Goal: Task Accomplishment & Management: Complete application form

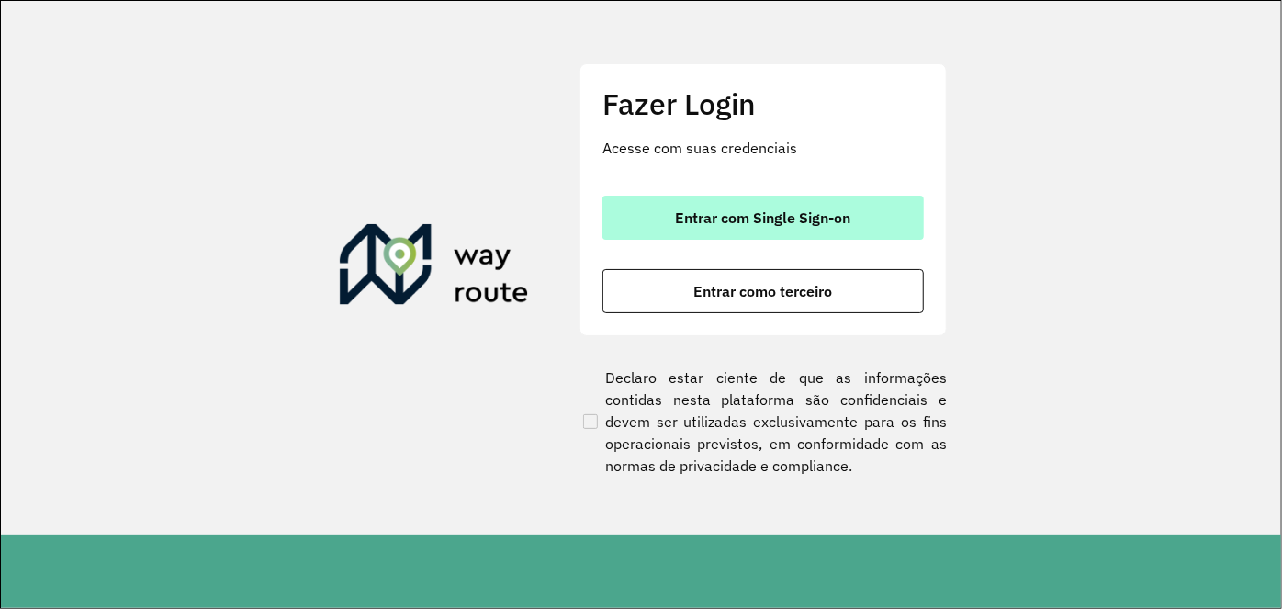
click at [705, 223] on span "Entrar com Single Sign-on" at bounding box center [763, 217] width 175 height 15
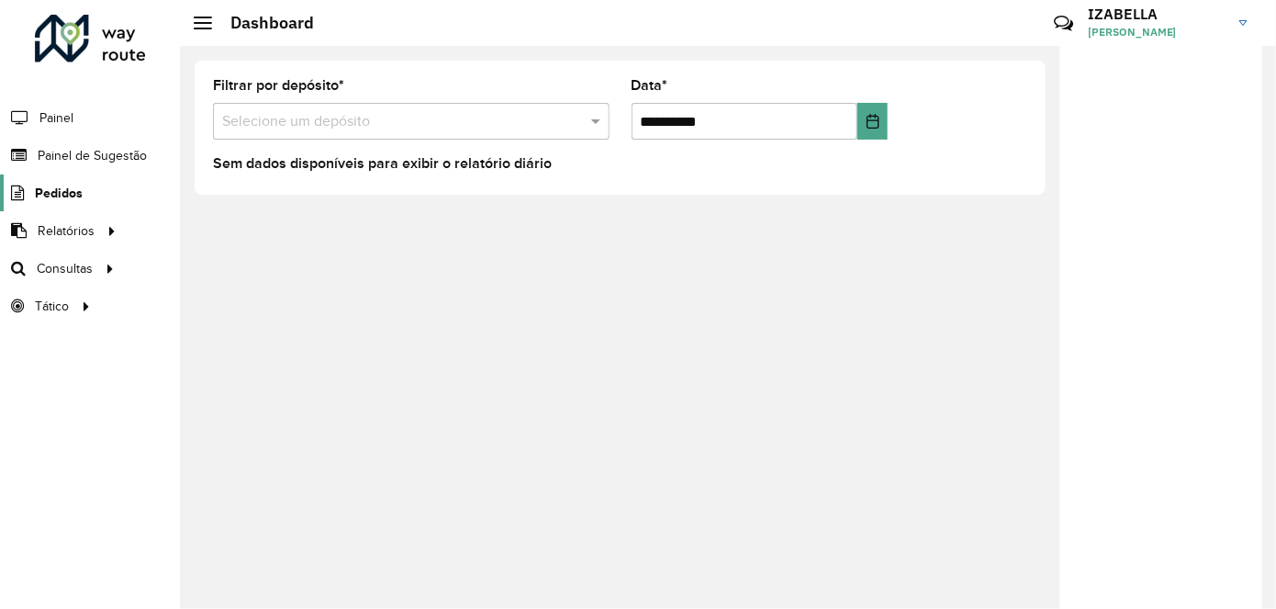
drag, startPoint x: 107, startPoint y: 192, endPoint x: 49, endPoint y: 194, distance: 58.8
drag, startPoint x: 49, startPoint y: 194, endPoint x: 436, endPoint y: 282, distance: 397.4
click at [463, 298] on div "**********" at bounding box center [728, 327] width 1096 height 563
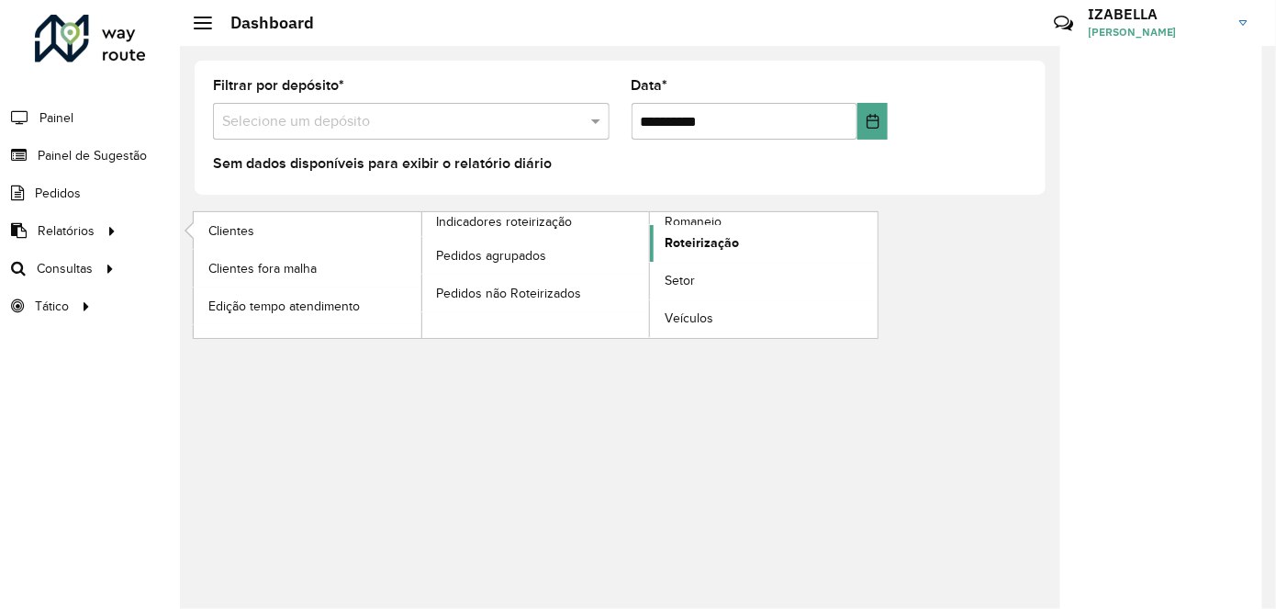
click at [671, 242] on span "Roteirização" at bounding box center [702, 242] width 74 height 19
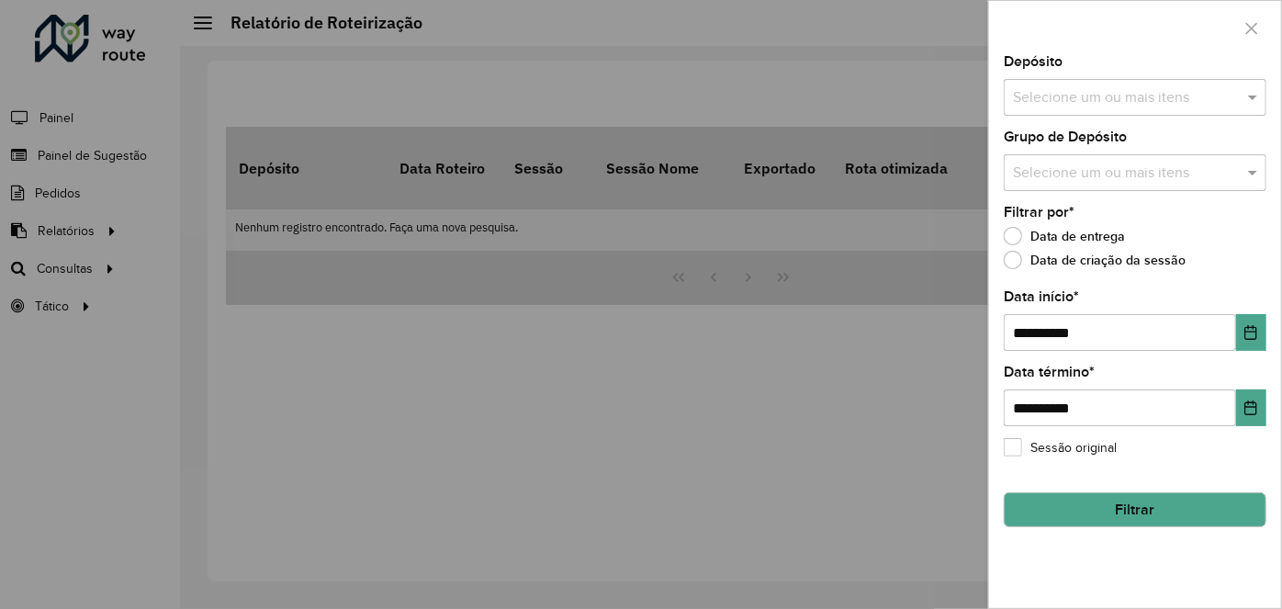
drag, startPoint x: 160, startPoint y: 311, endPoint x: 127, endPoint y: 274, distance: 50.1
click at [159, 307] on div at bounding box center [641, 304] width 1282 height 609
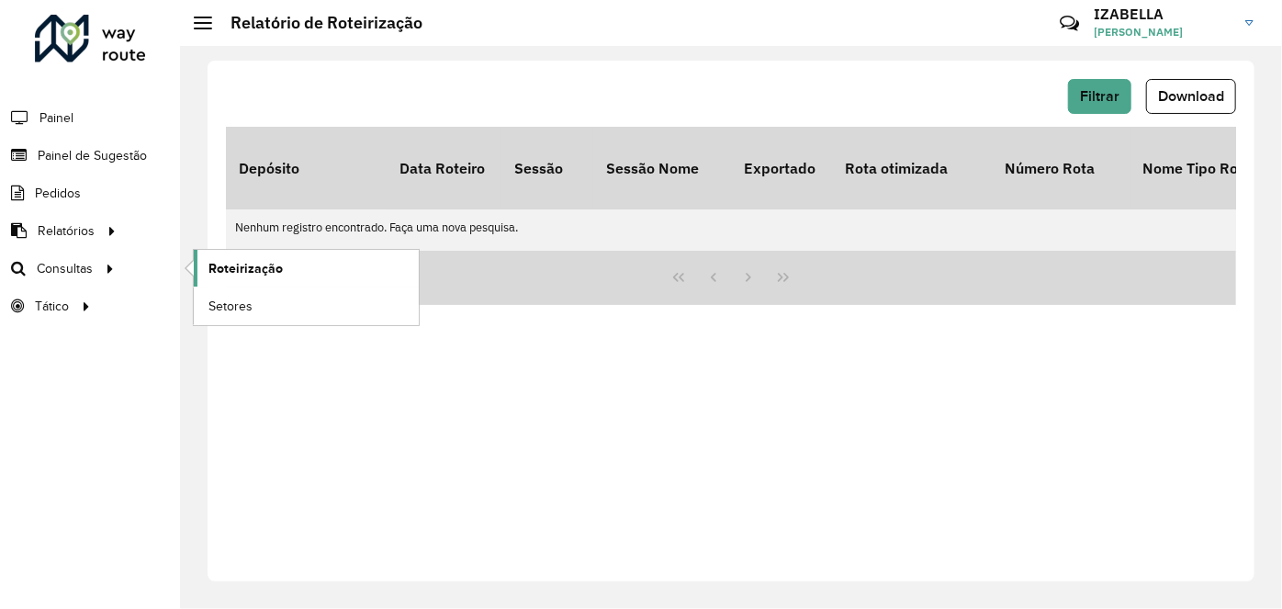
click at [223, 275] on span "Roteirização" at bounding box center [245, 268] width 74 height 19
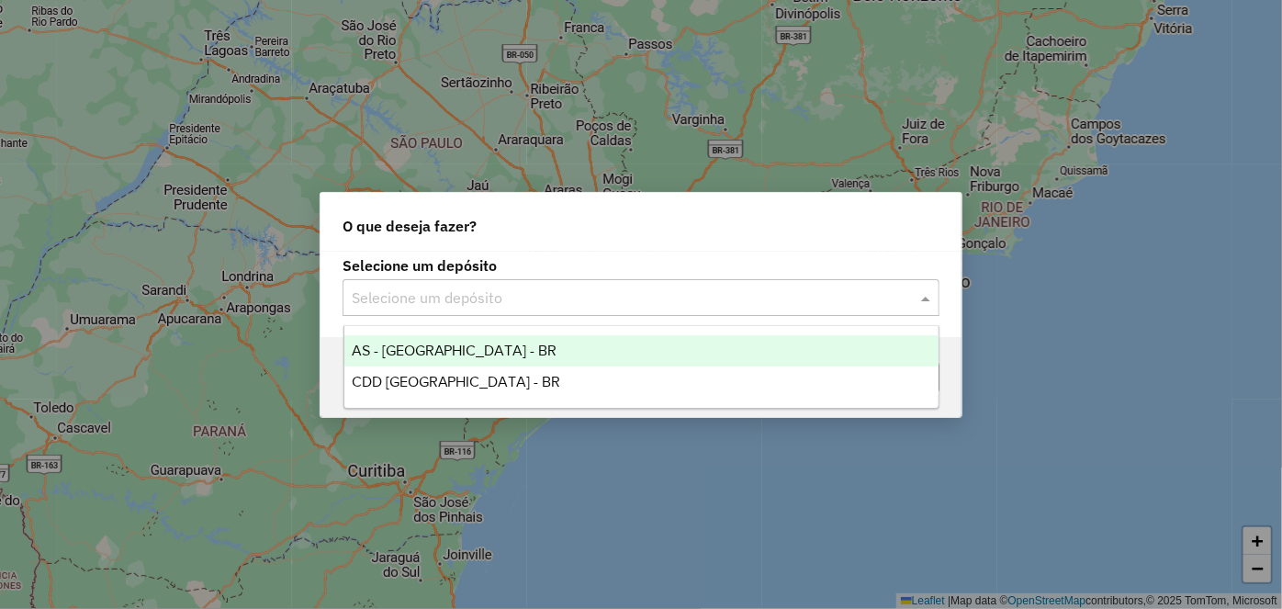
click at [559, 297] on input "text" at bounding box center [623, 298] width 542 height 22
click at [450, 380] on span "CDD [GEOGRAPHIC_DATA] - BR" at bounding box center [456, 382] width 209 height 16
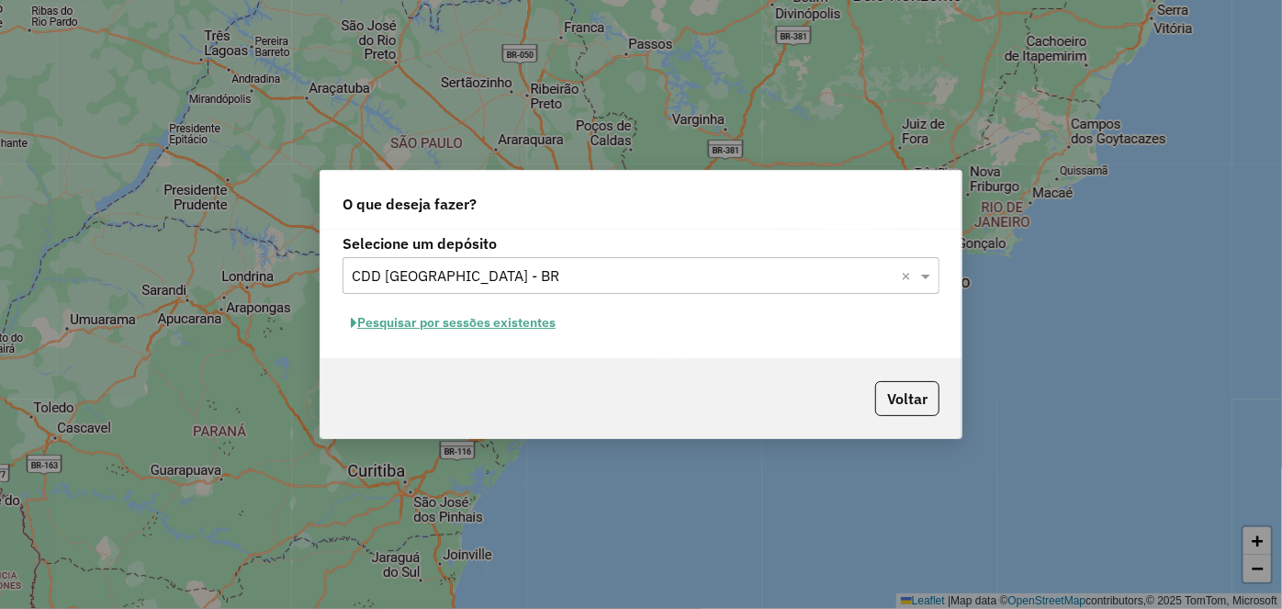
click at [477, 325] on button "Pesquisar por sessões existentes" at bounding box center [453, 323] width 221 height 28
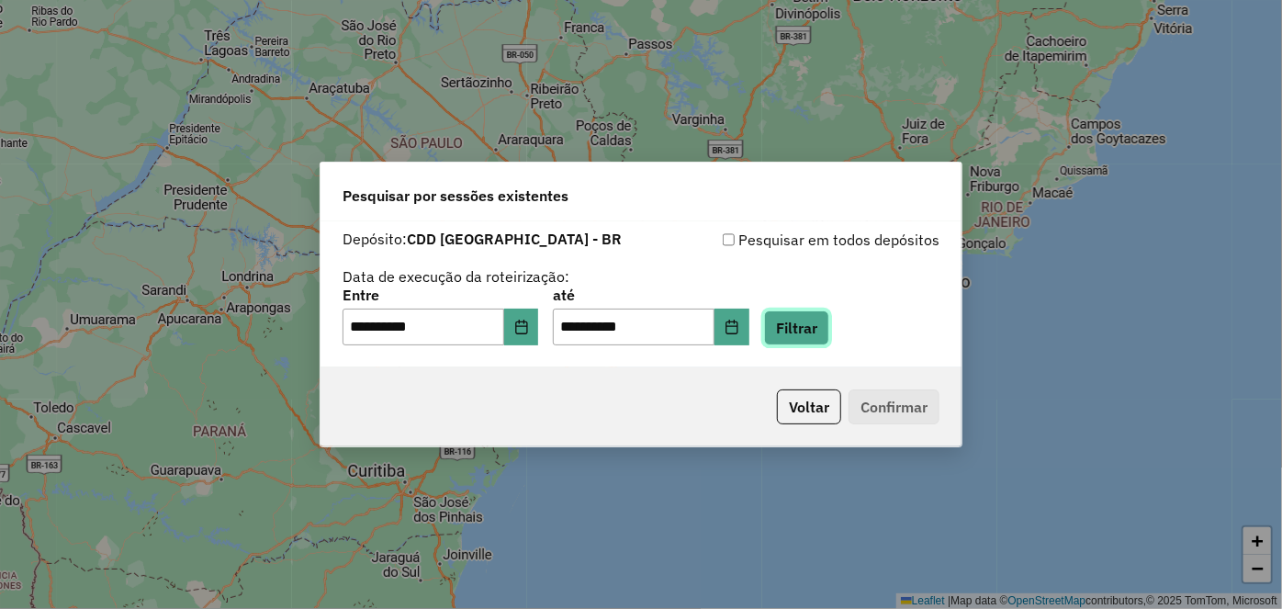
click at [815, 326] on button "Filtrar" at bounding box center [796, 327] width 65 height 35
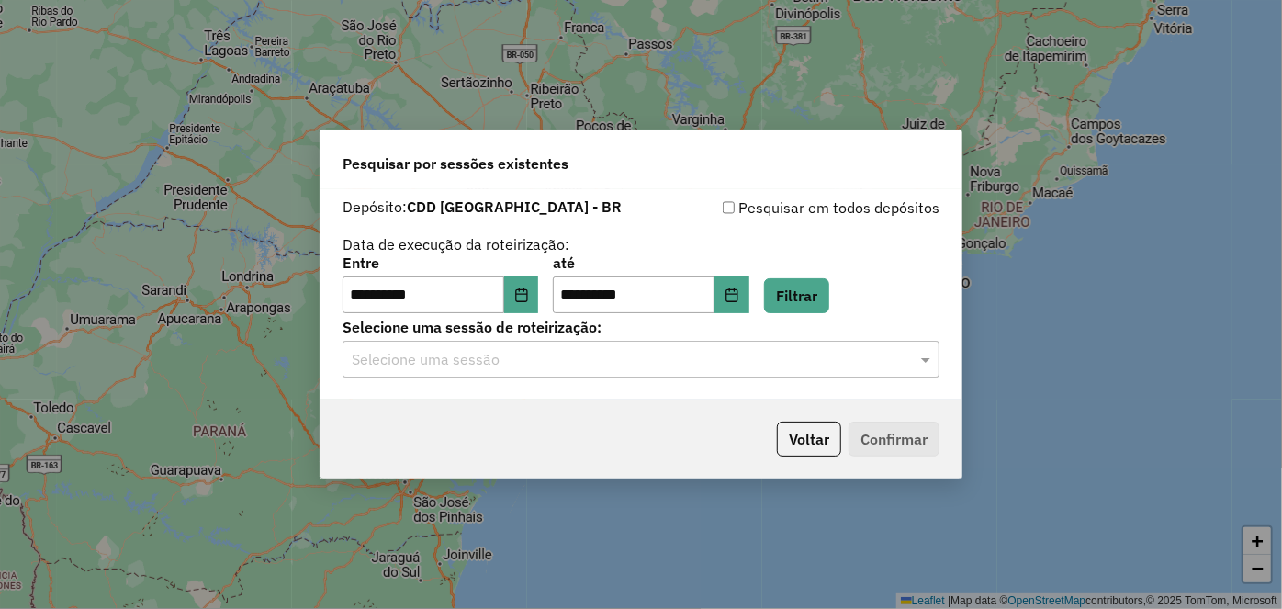
click at [475, 368] on input "text" at bounding box center [623, 360] width 542 height 22
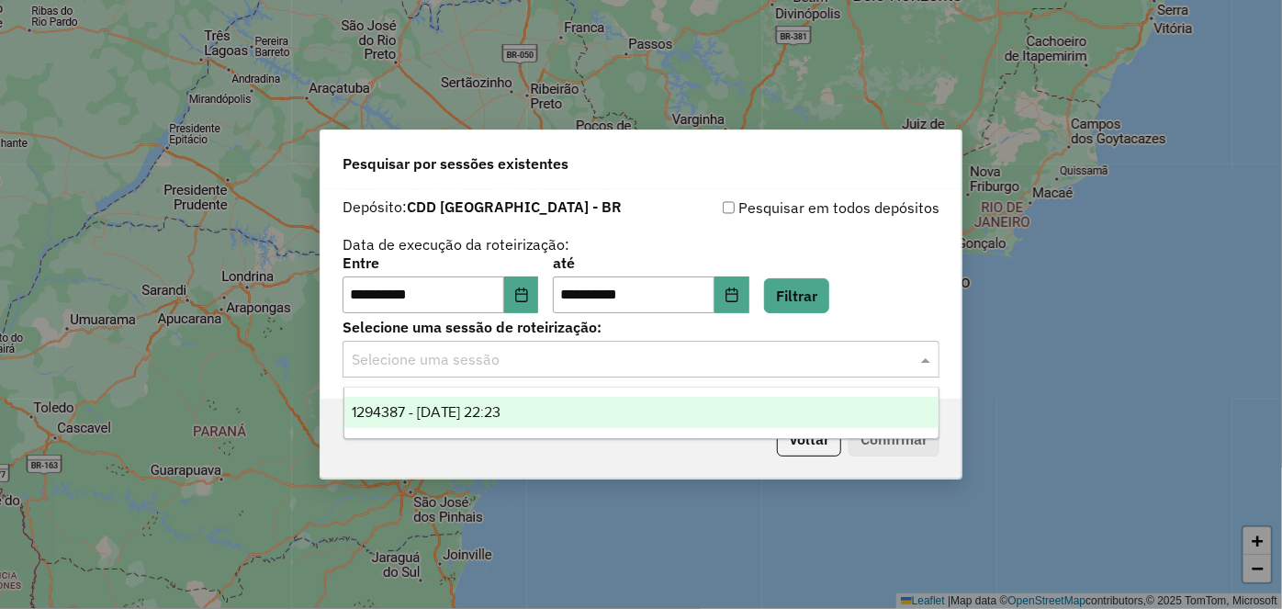
click at [455, 400] on div "1294387 - 14/10/2025 22:23" at bounding box center [641, 412] width 594 height 31
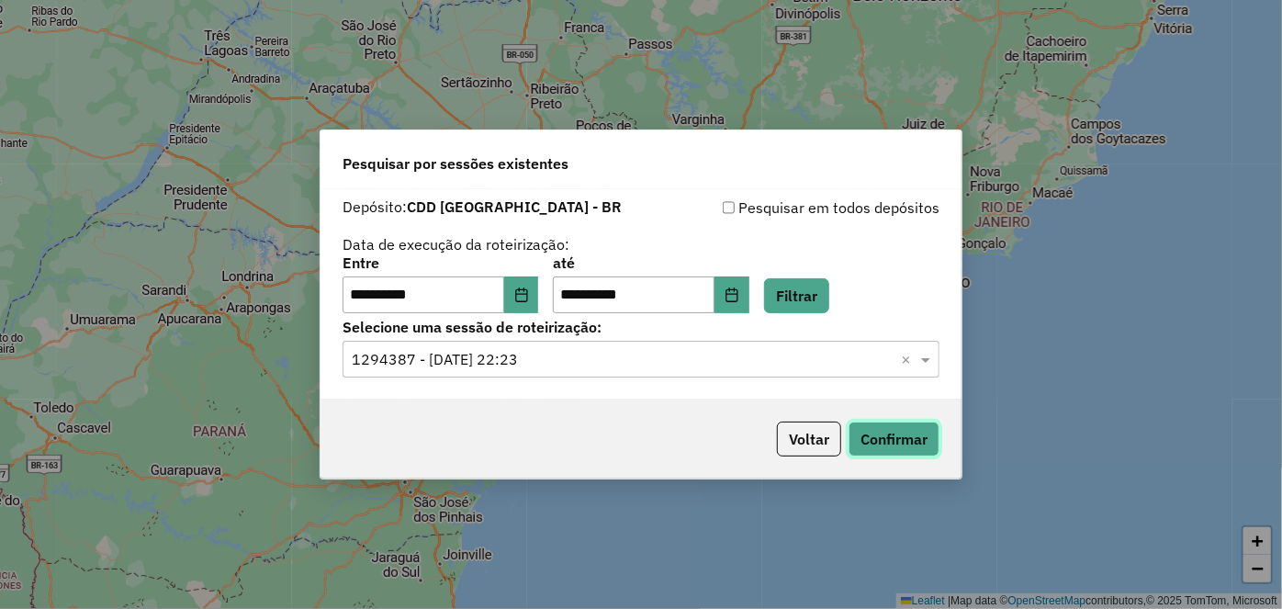
click at [871, 439] on button "Confirmar" at bounding box center [894, 438] width 91 height 35
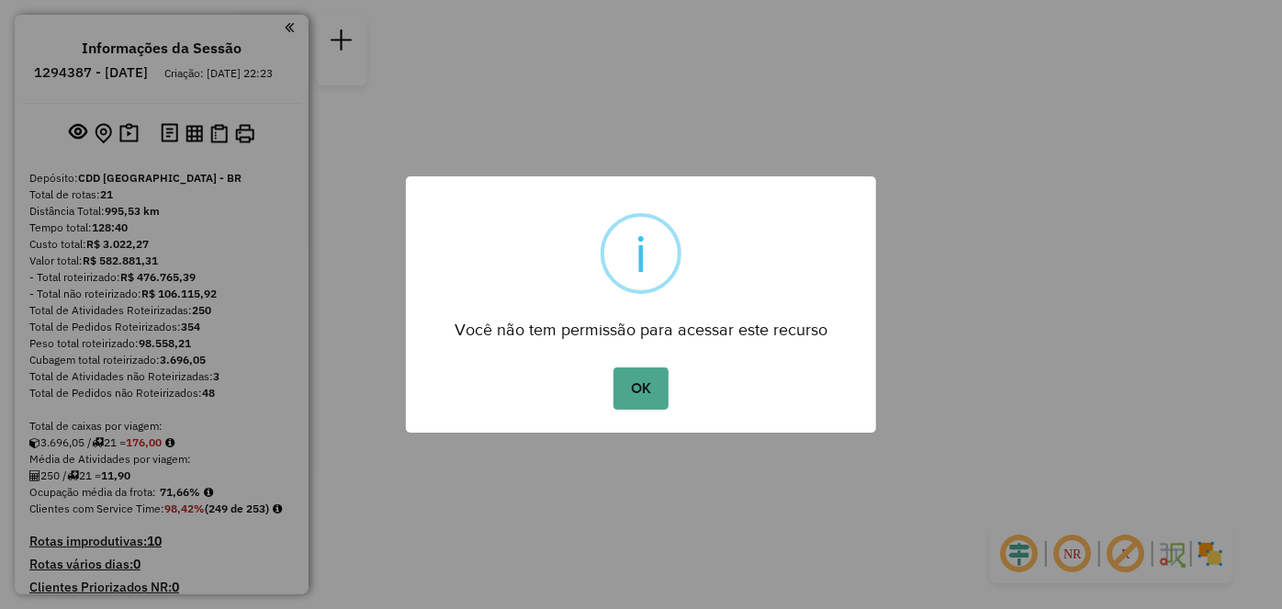
drag, startPoint x: 645, startPoint y: 377, endPoint x: 749, endPoint y: 573, distance: 222.7
click at [644, 376] on button "OK" at bounding box center [640, 388] width 54 height 42
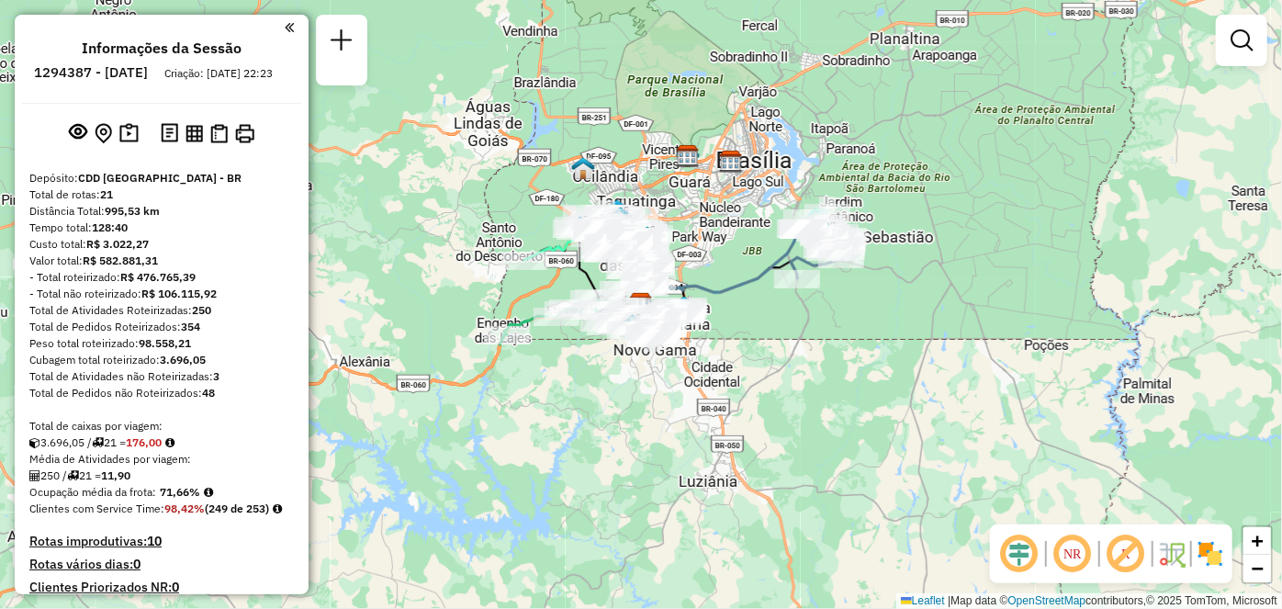
click at [1096, 175] on div "Janela de atendimento Grade de atendimento Capacidade Transportadoras Veículos …" at bounding box center [641, 304] width 1282 height 609
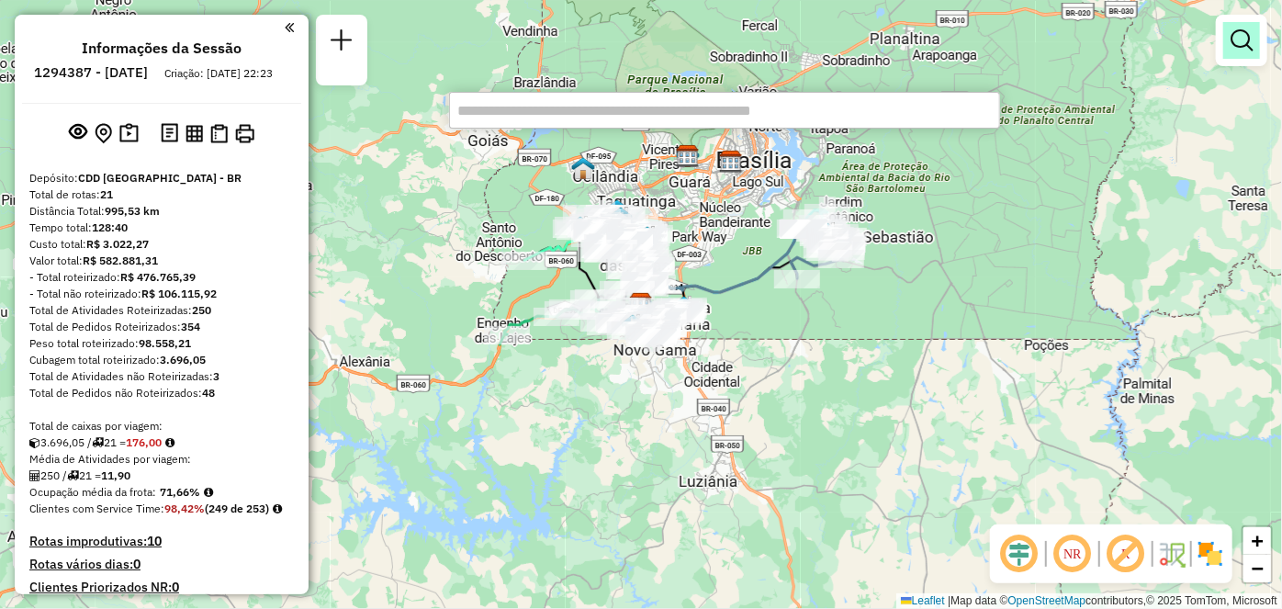
click at [1227, 29] on link at bounding box center [1241, 40] width 37 height 37
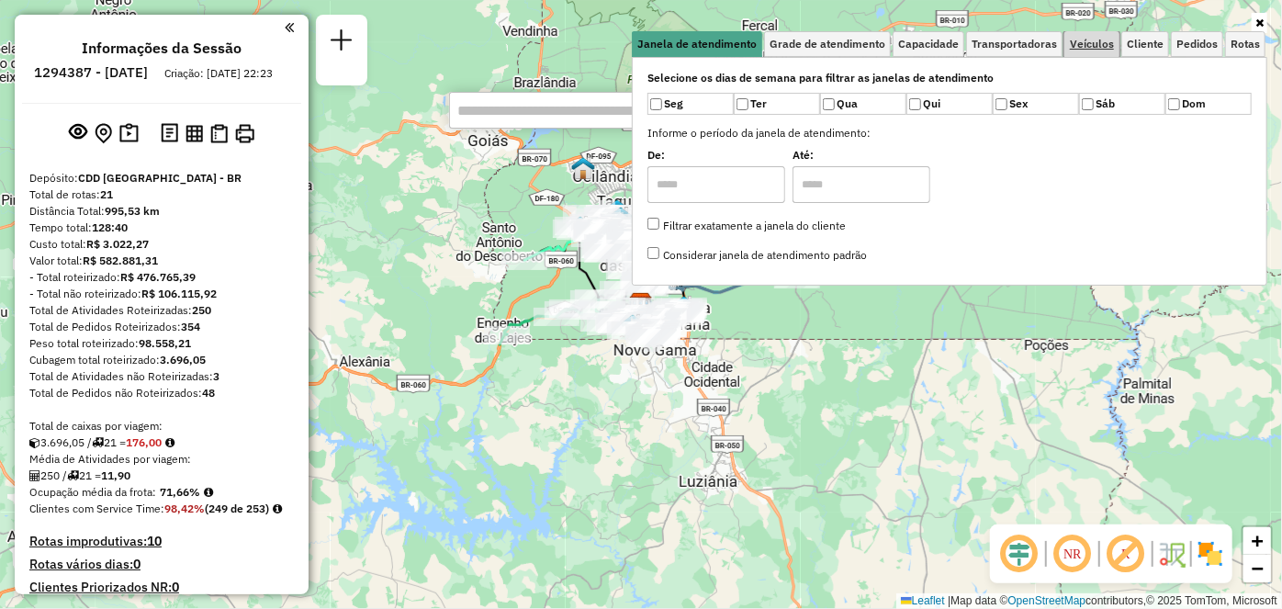
click at [1090, 50] on span "Veículos" at bounding box center [1092, 44] width 44 height 11
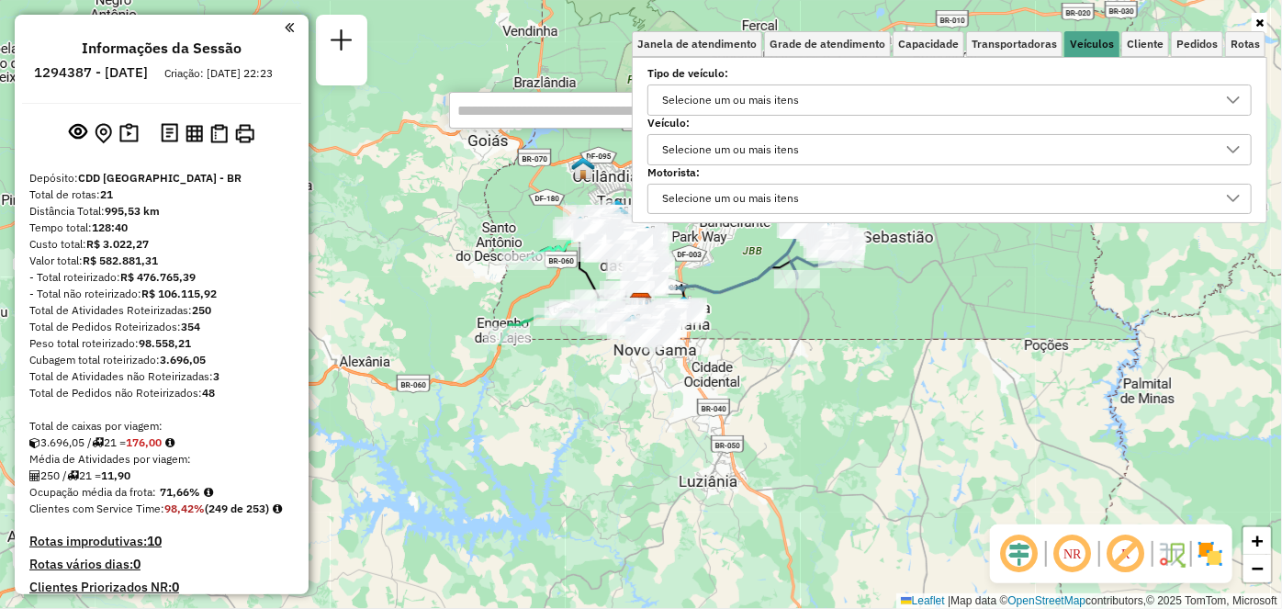
click at [793, 157] on div "Selecione um ou mais itens" at bounding box center [731, 149] width 150 height 29
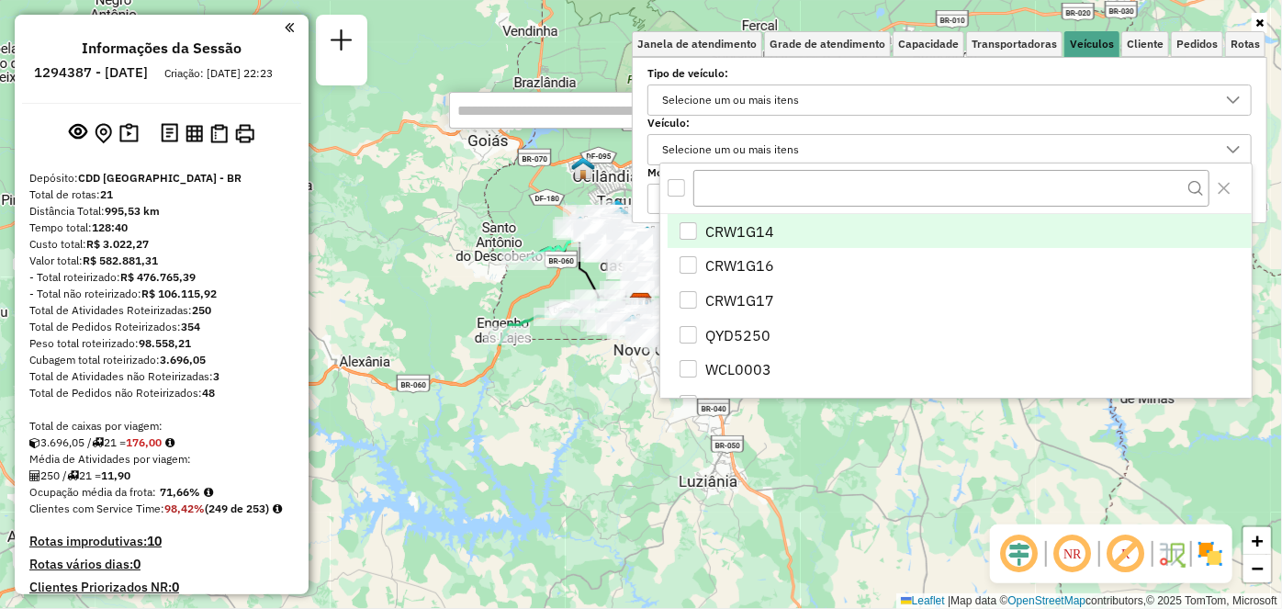
scroll to position [10, 62]
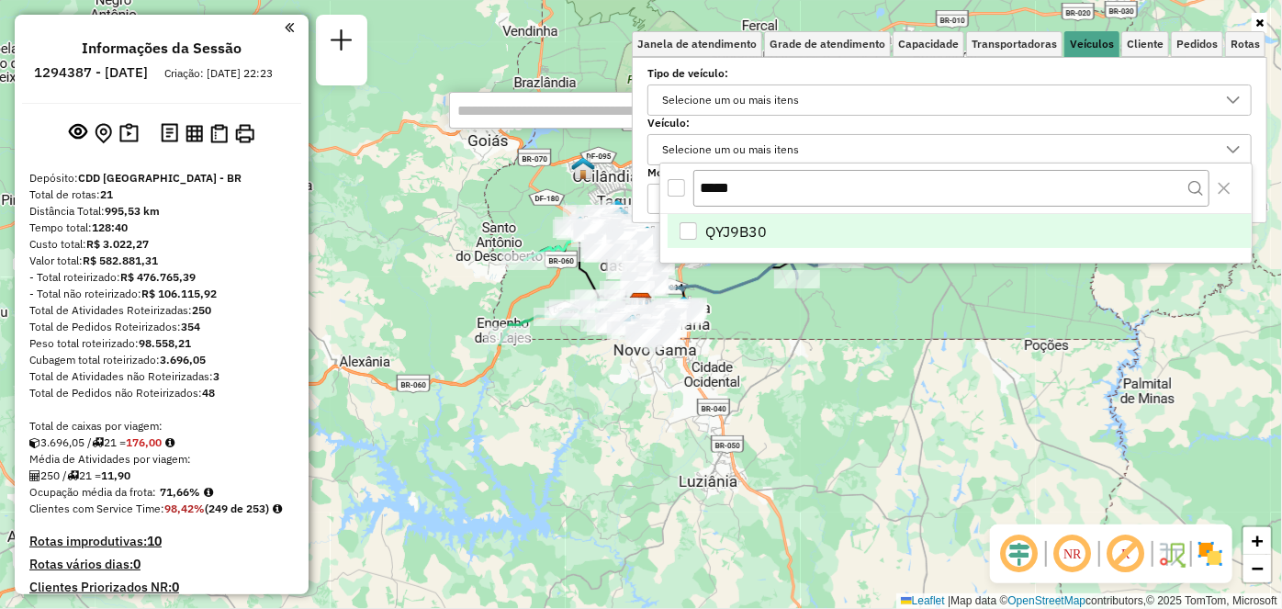
type input "*****"
click at [686, 229] on div "QYJ9B30" at bounding box center [688, 230] width 17 height 17
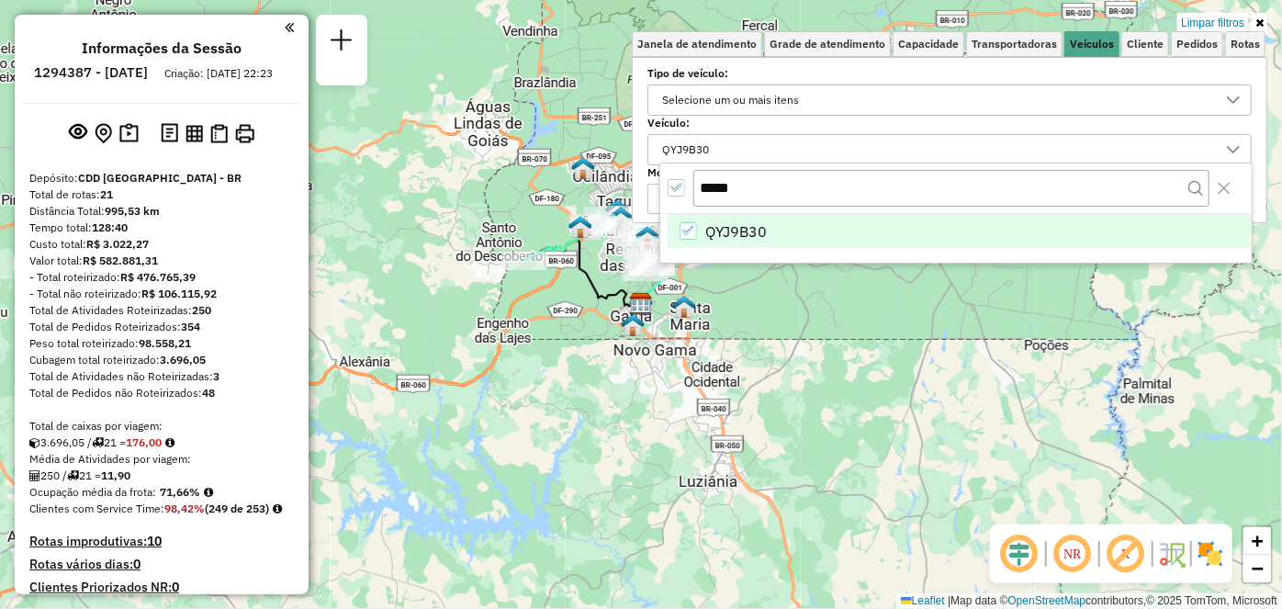
click at [1195, 125] on label "Veículo:" at bounding box center [949, 123] width 604 height 17
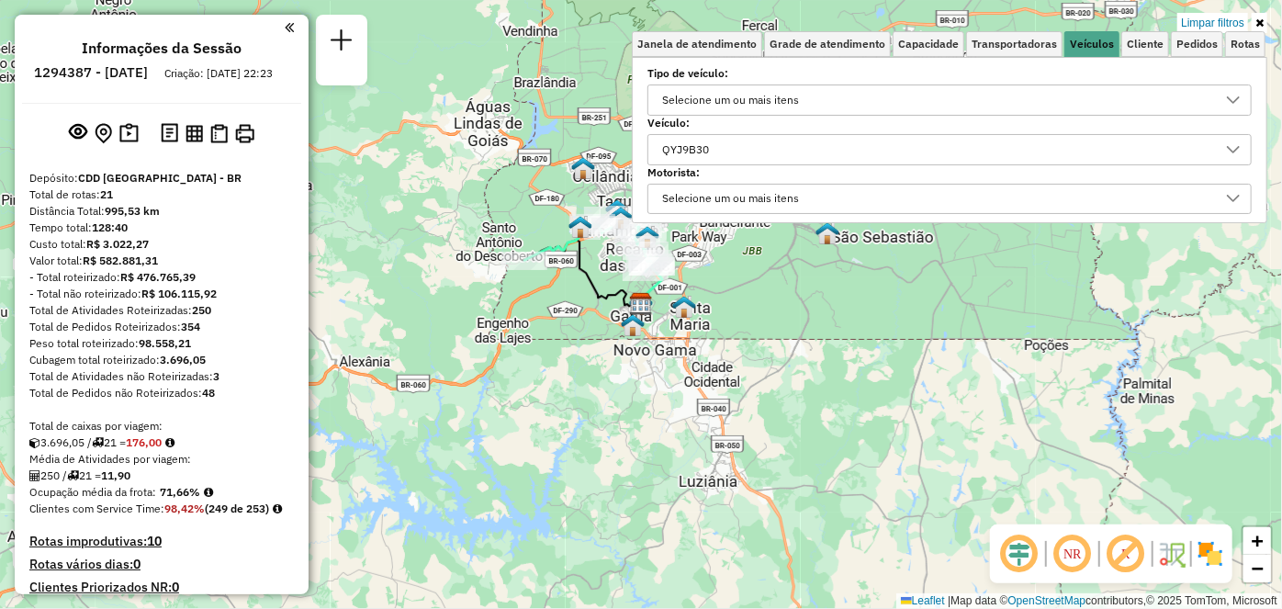
click at [974, 307] on div "Limpar filtros Janela de atendimento Grade de atendimento Capacidade Transporta…" at bounding box center [641, 304] width 1282 height 609
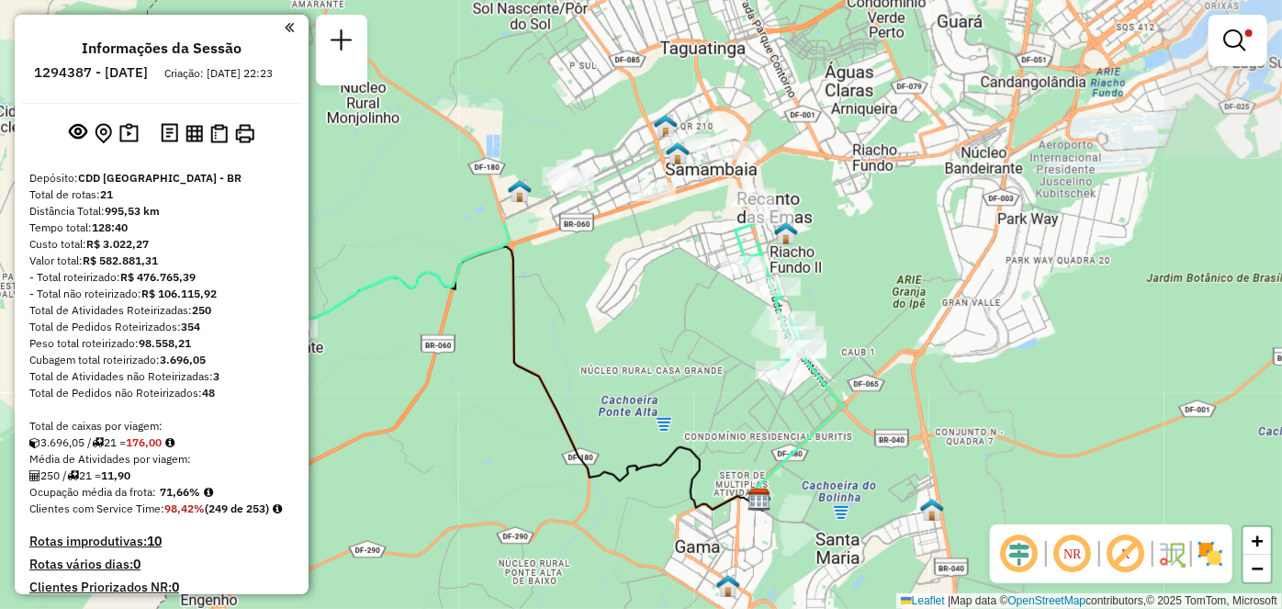
drag, startPoint x: 588, startPoint y: 230, endPoint x: 759, endPoint y: 463, distance: 289.1
click at [815, 510] on div "Limpar filtros Janela de atendimento Grade de atendimento Capacidade Transporta…" at bounding box center [641, 304] width 1282 height 609
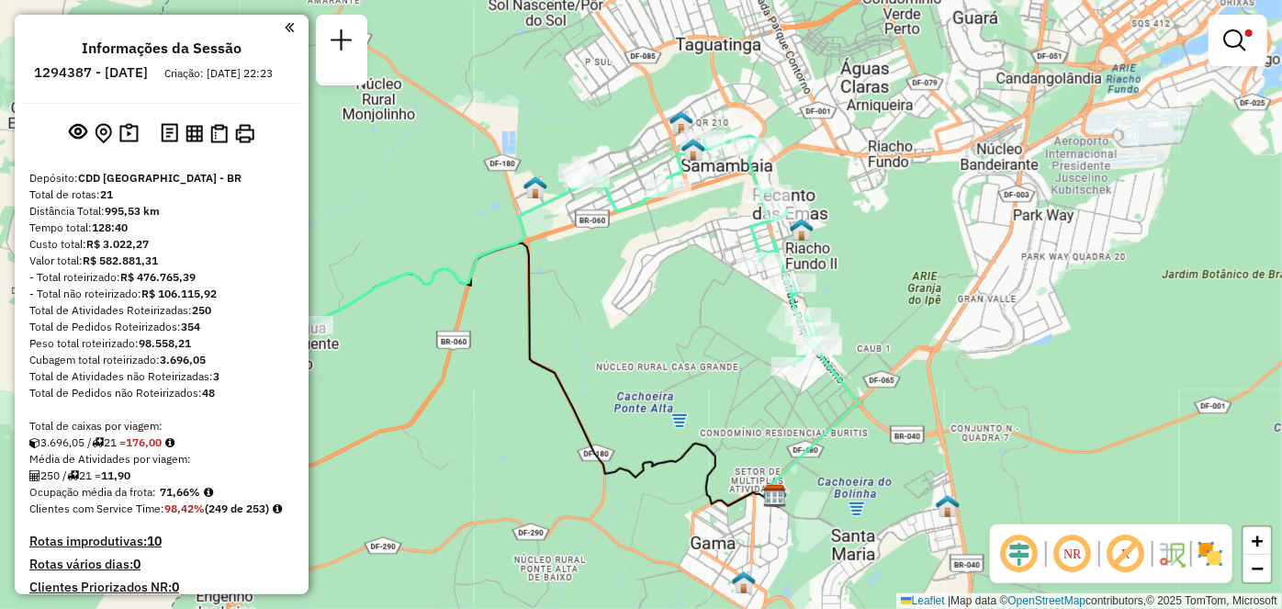
click at [272, 28] on div at bounding box center [158, 27] width 272 height 25
click at [285, 23] on em at bounding box center [289, 27] width 9 height 17
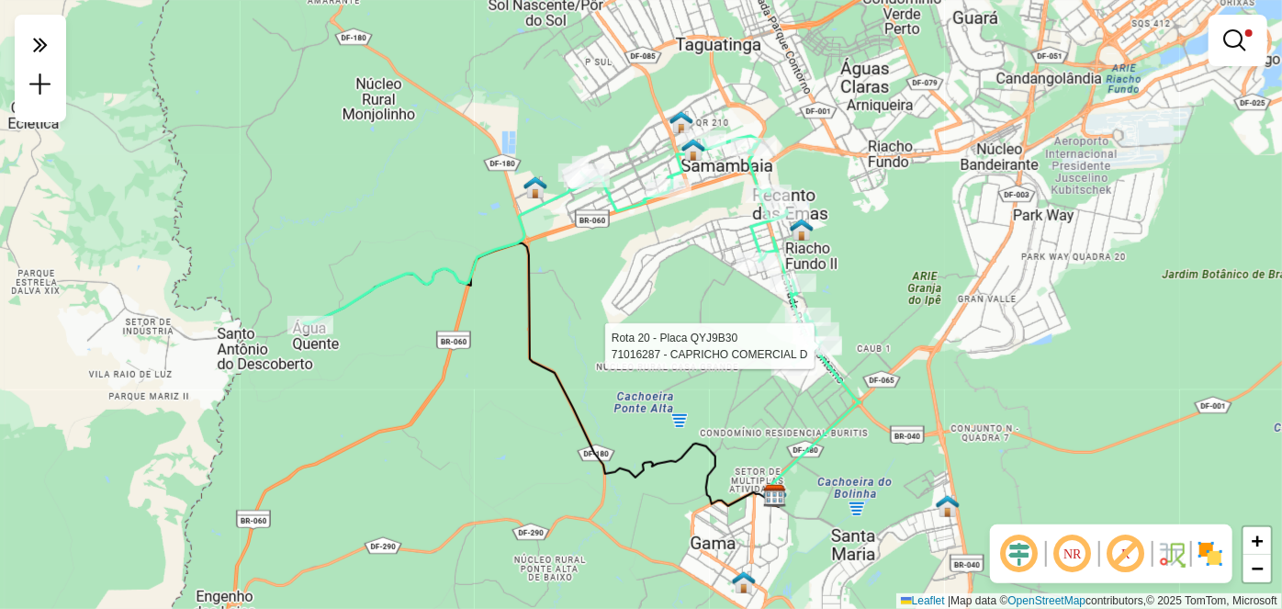
select select "**********"
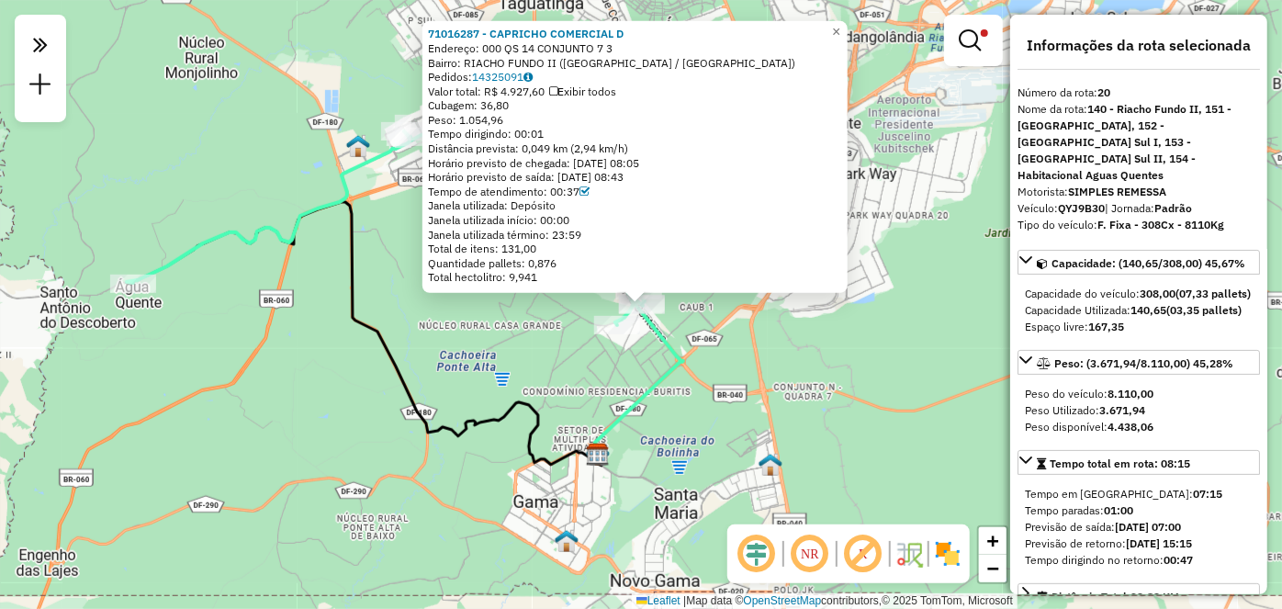
click at [1153, 443] on div "Peso do veículo: 8.110,00 Peso Utilizado: 3.671,94 Peso disponível: 4.438,06" at bounding box center [1138, 410] width 242 height 64
click at [972, 26] on link at bounding box center [973, 40] width 44 height 37
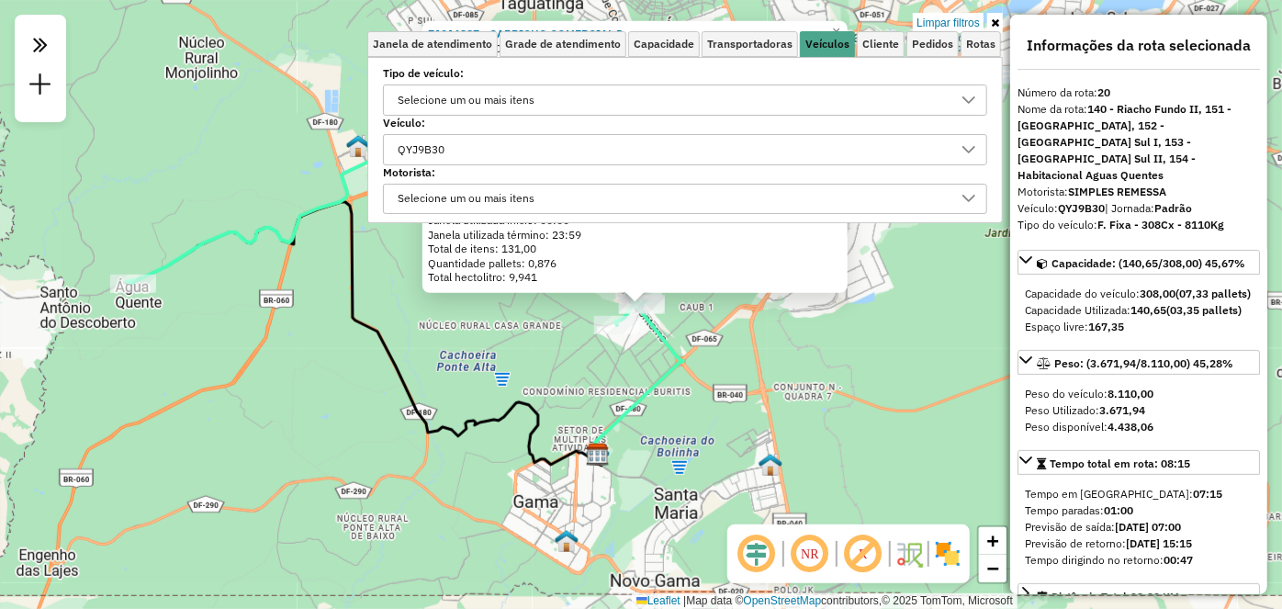
click at [996, 28] on icon at bounding box center [995, 22] width 8 height 11
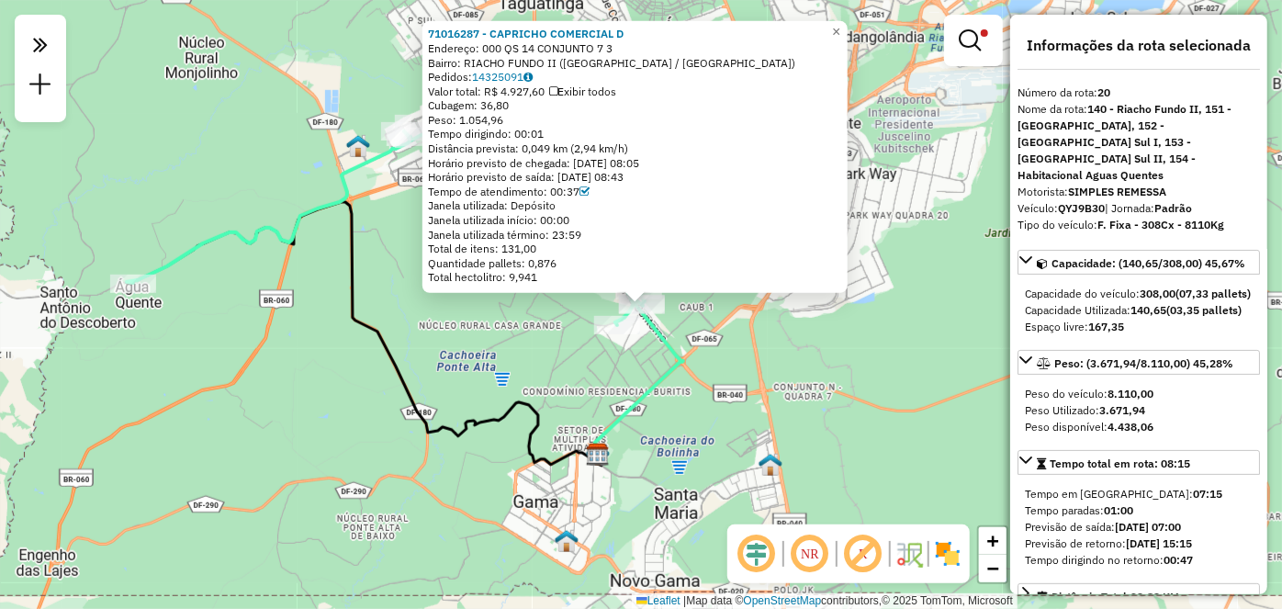
click at [876, 230] on div "71016287 - CAPRICHO COMERCIAL D Endereço: 000 QS 14 CONJUNTO 7 3 Bairro: RIACHO…" at bounding box center [641, 304] width 1282 height 609
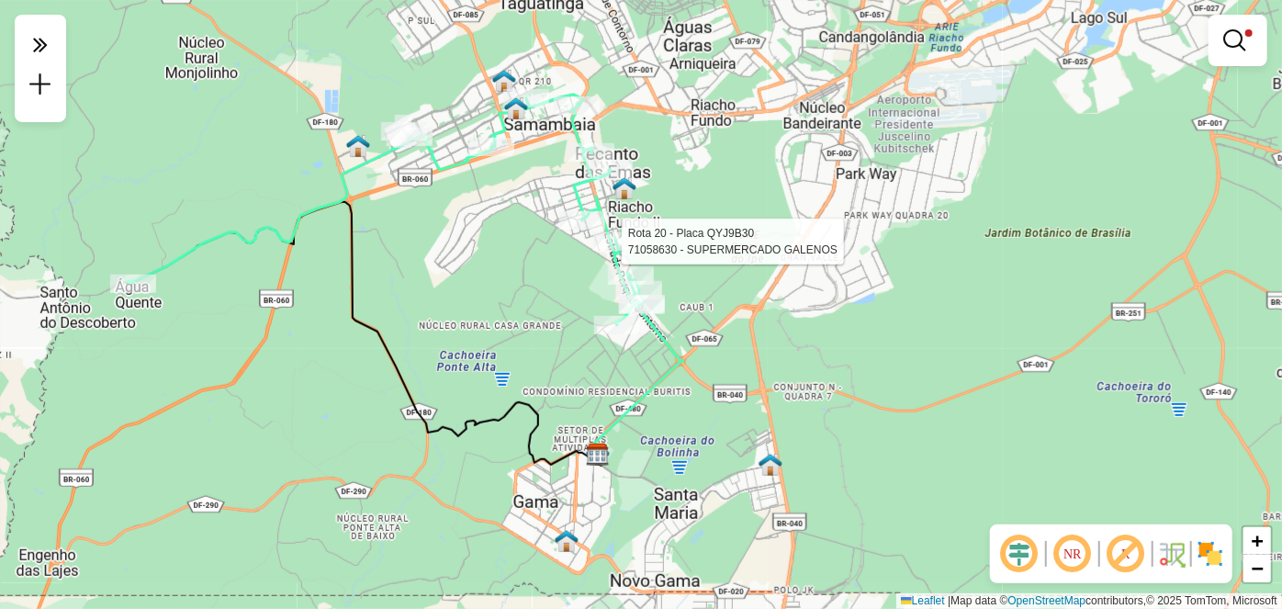
click at [617, 250] on div at bounding box center [616, 241] width 46 height 18
select select "**********"
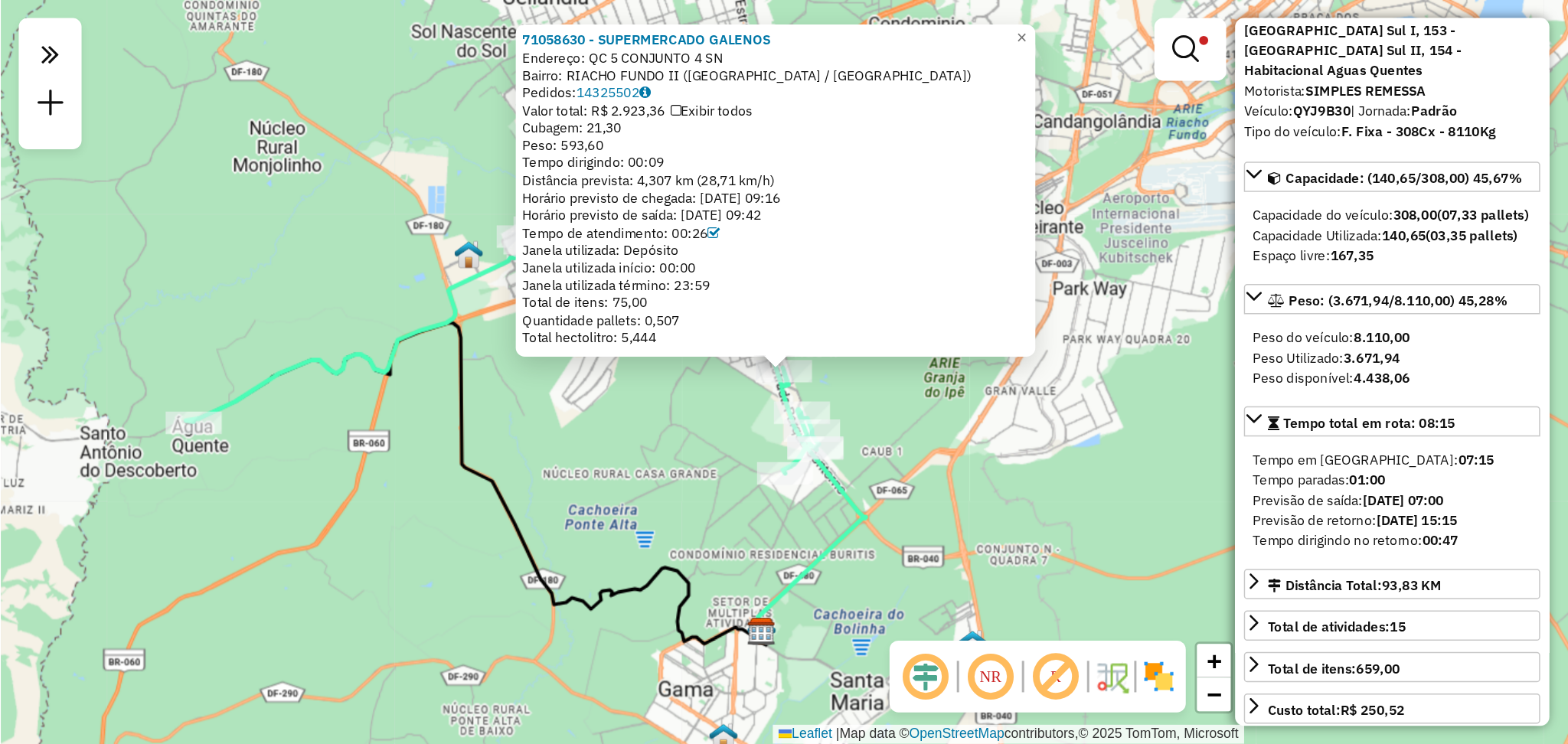
scroll to position [116, 0]
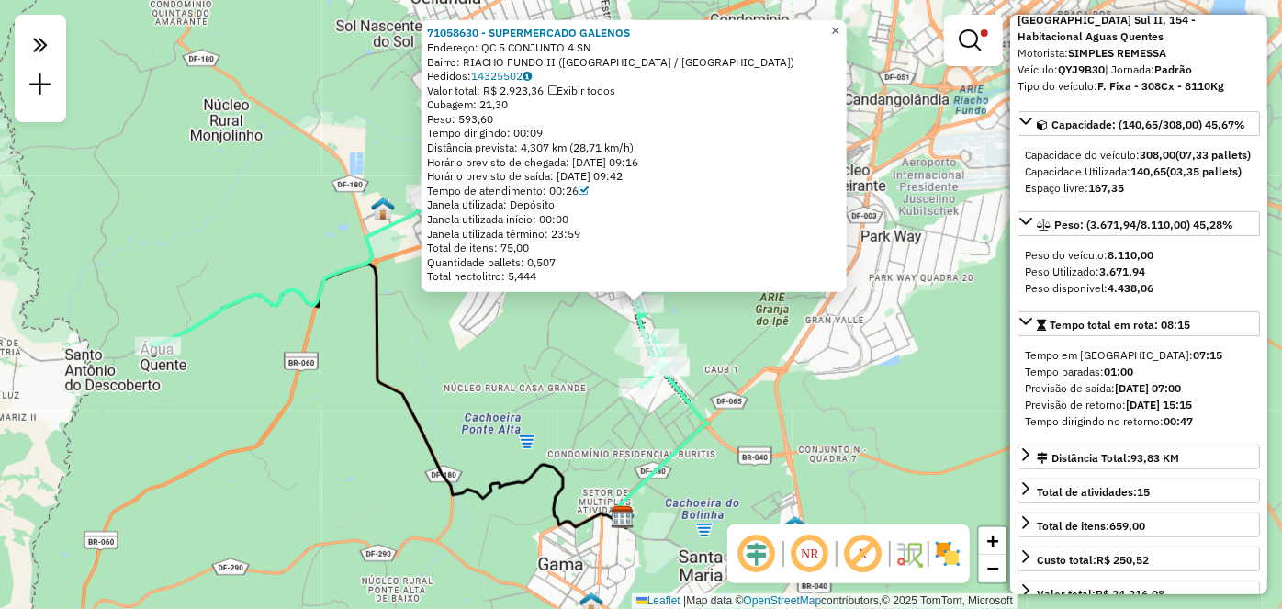
click at [839, 23] on span "×" at bounding box center [835, 31] width 8 height 16
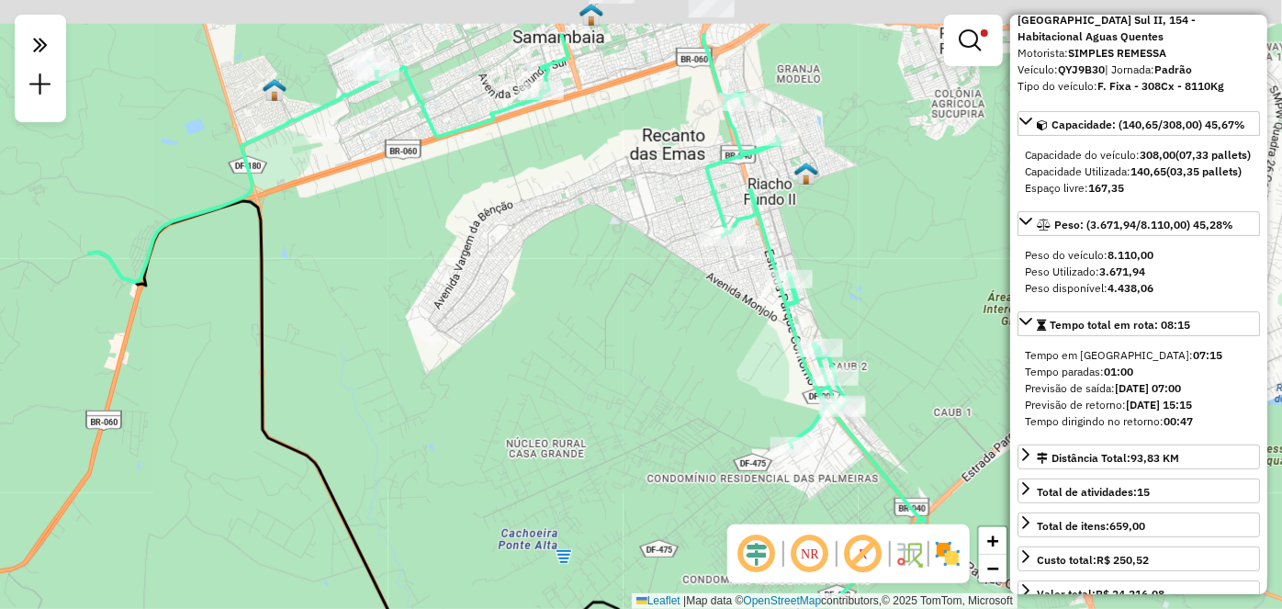
drag, startPoint x: 700, startPoint y: 319, endPoint x: 916, endPoint y: 414, distance: 236.0
click at [916, 414] on div "Limpar filtros Janela de atendimento Grade de atendimento Capacidade Transporta…" at bounding box center [641, 304] width 1282 height 609
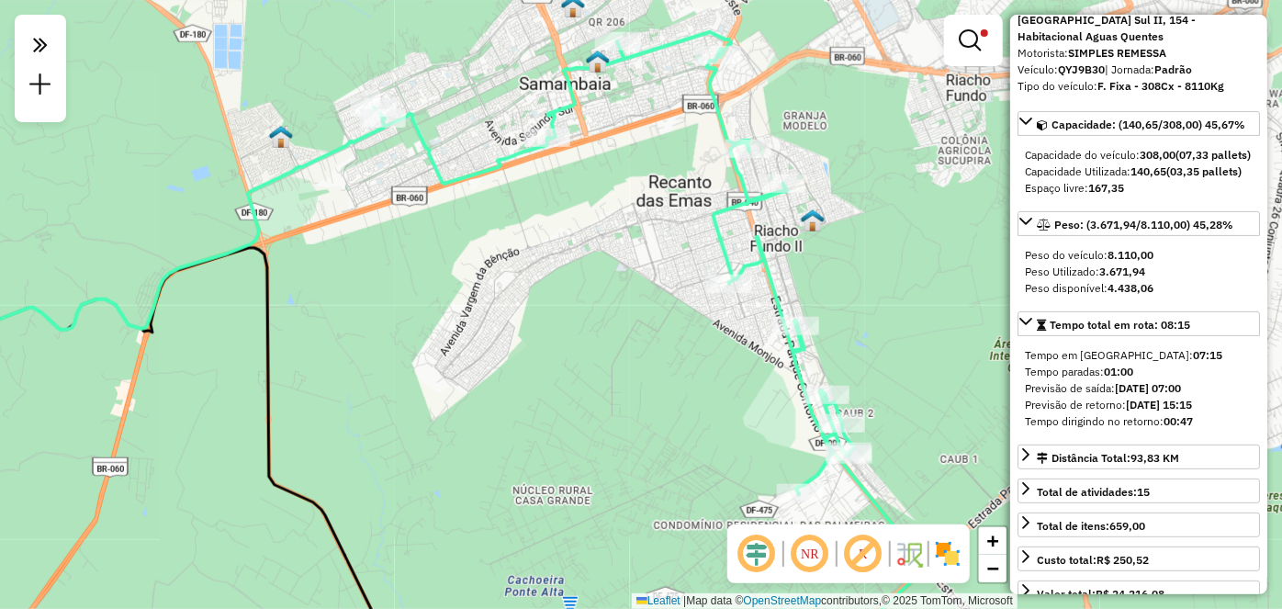
drag, startPoint x: 875, startPoint y: 250, endPoint x: 893, endPoint y: 330, distance: 81.8
click at [893, 330] on div "Limpar filtros Janela de atendimento Grade de atendimento Capacidade Transporta…" at bounding box center [641, 304] width 1282 height 609
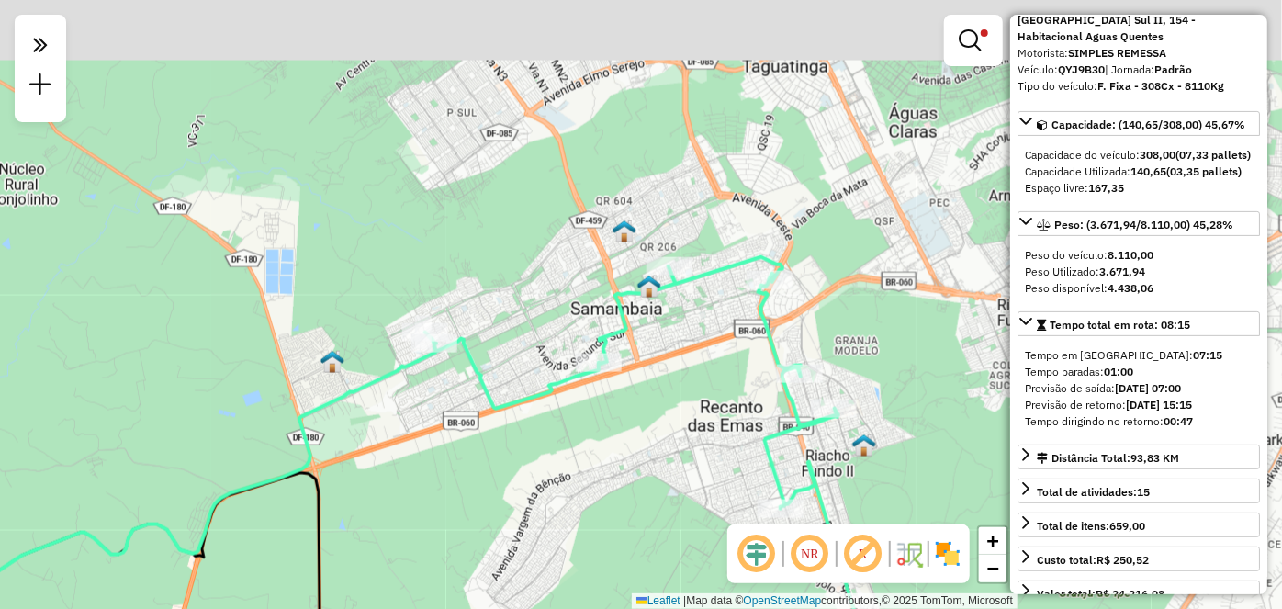
drag, startPoint x: 700, startPoint y: 220, endPoint x: 667, endPoint y: 379, distance: 162.3
click at [739, 403] on div "Limpar filtros Janela de atendimento Grade de atendimento Capacidade Transporta…" at bounding box center [641, 304] width 1282 height 609
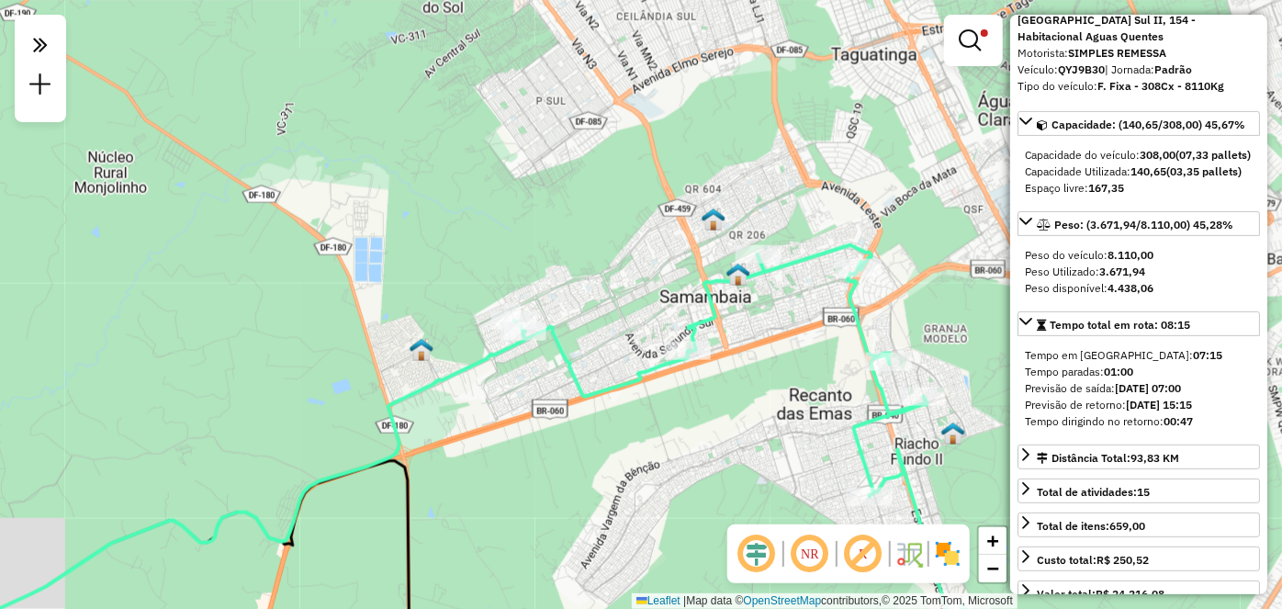
drag, startPoint x: 662, startPoint y: 299, endPoint x: 803, endPoint y: 103, distance: 241.6
click at [799, 106] on div "Limpar filtros Janela de atendimento Grade de atendimento Capacidade Transporta…" at bounding box center [641, 304] width 1282 height 609
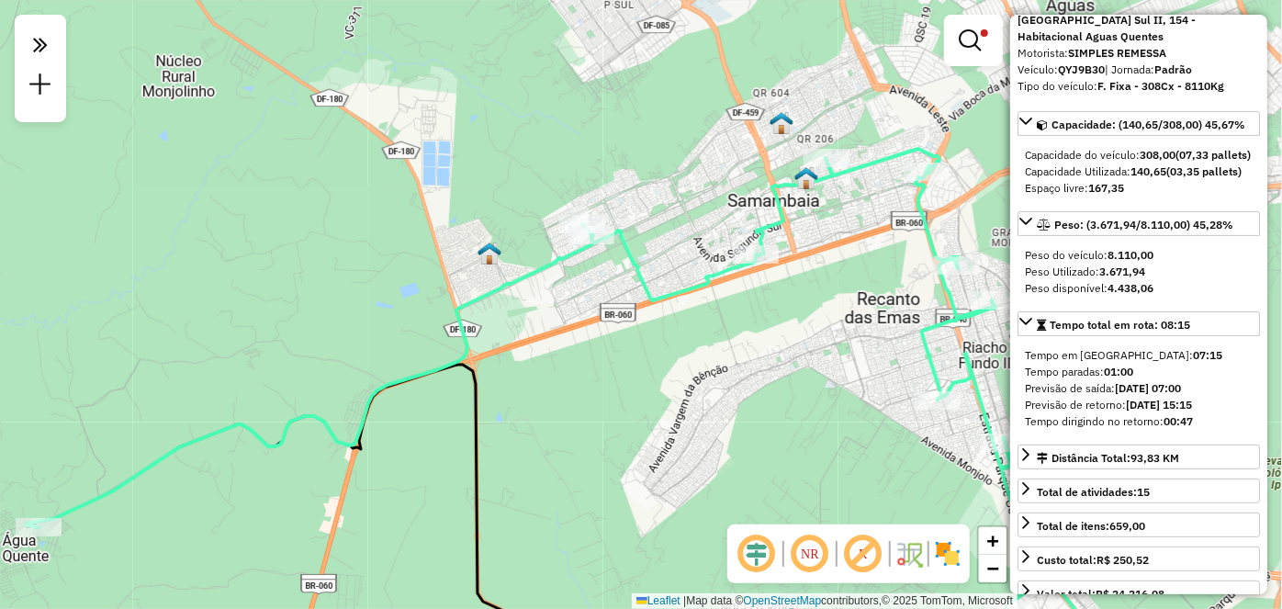
drag, startPoint x: 485, startPoint y: 404, endPoint x: 607, endPoint y: 325, distance: 145.4
click at [552, 365] on icon at bounding box center [289, 518] width 525 height 306
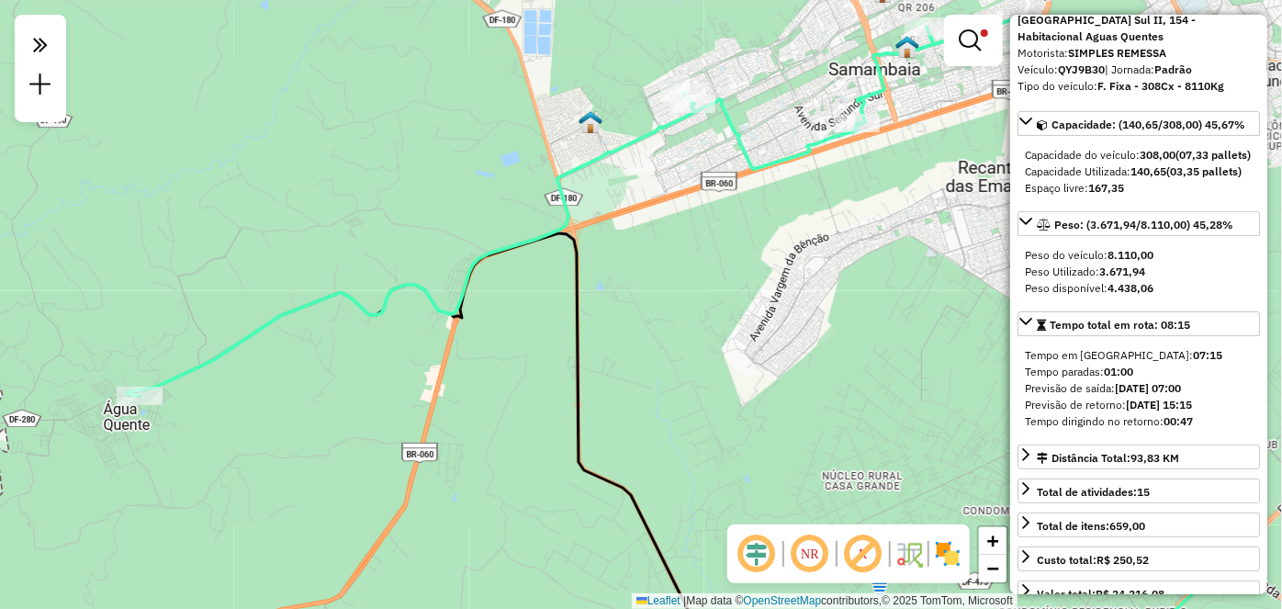
drag, startPoint x: 756, startPoint y: 290, endPoint x: 551, endPoint y: 247, distance: 209.3
click at [524, 259] on div "Limpar filtros Janela de atendimento Grade de atendimento Capacidade Transporta…" at bounding box center [641, 304] width 1282 height 609
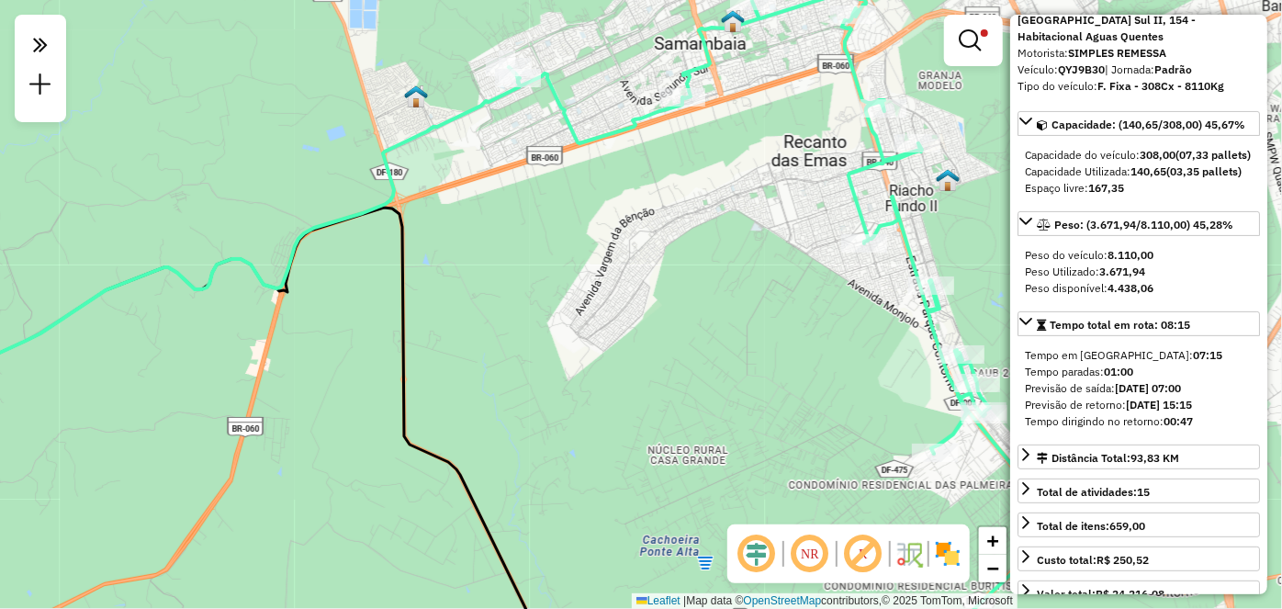
drag, startPoint x: 737, startPoint y: 277, endPoint x: 567, endPoint y: 285, distance: 171.0
click at [567, 285] on div "Limpar filtros Janela de atendimento Grade de atendimento Capacidade Transporta…" at bounding box center [641, 304] width 1282 height 609
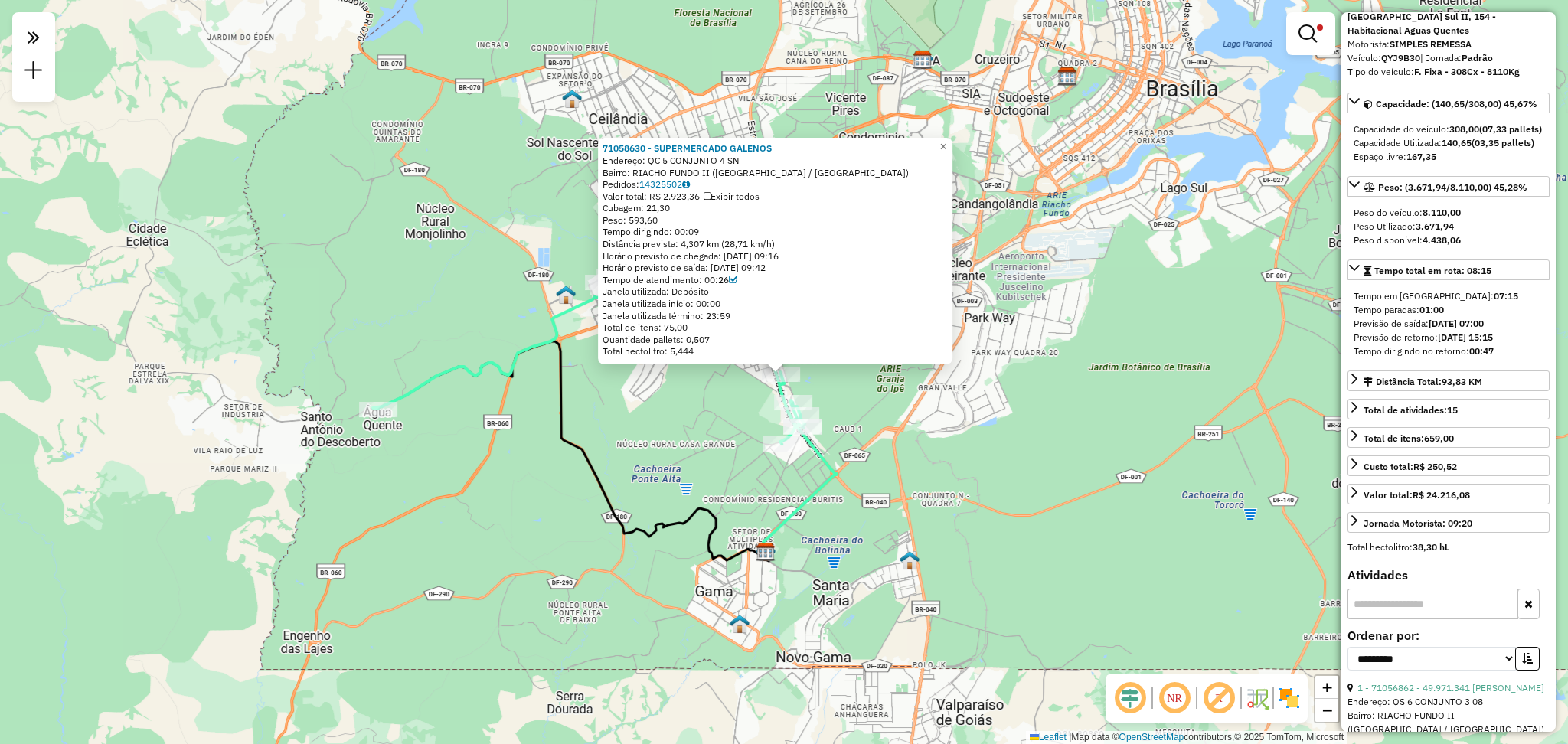
click at [475, 297] on div "71058630 - SUPERMERCADO GALENOS Endereço: QC 5 CONJUNTO 4 SN Bairro: RIACHO FUN…" at bounding box center [784, 372] width 1568 height 744
click at [946, 145] on span "×" at bounding box center [943, 147] width 7 height 13
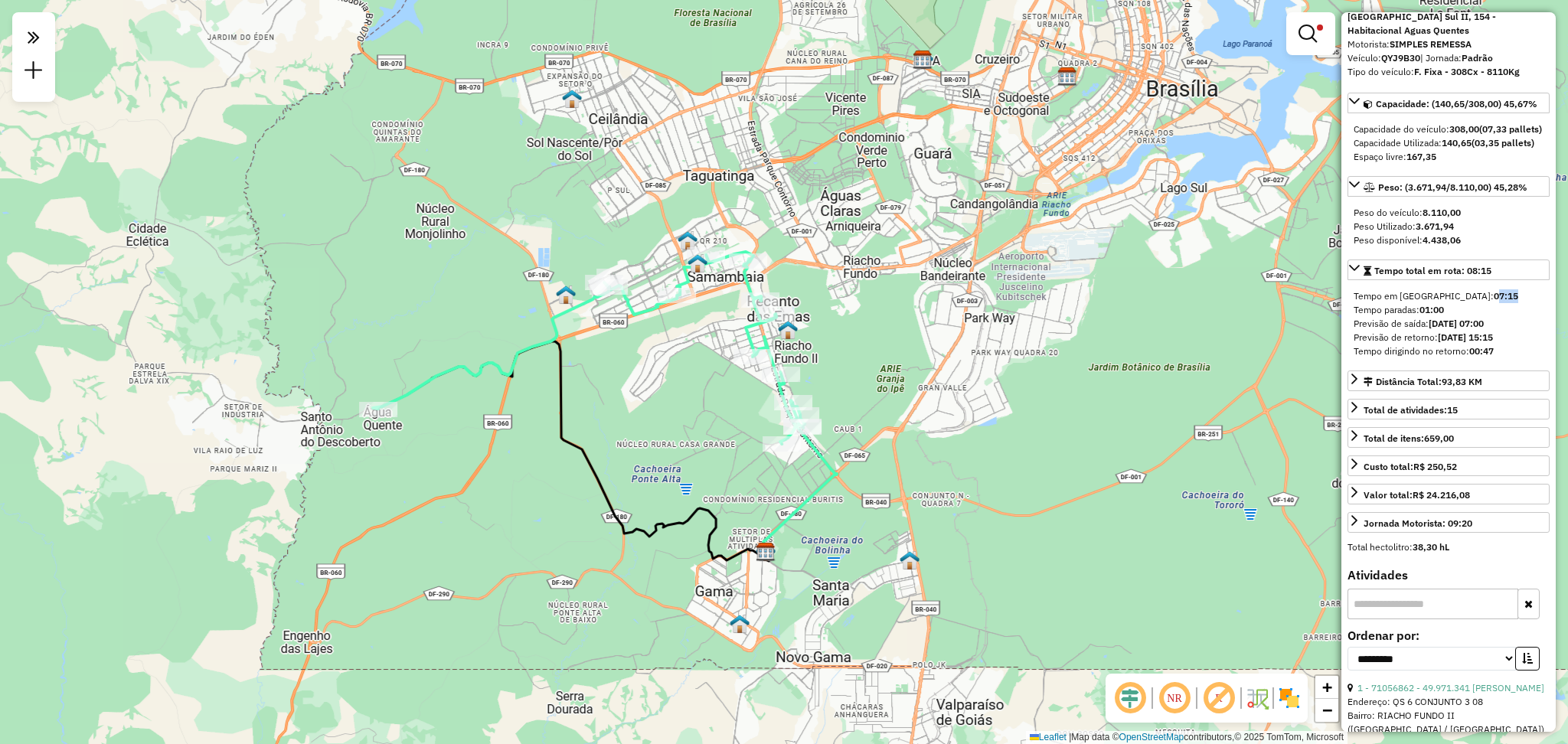
drag, startPoint x: 1450, startPoint y: 305, endPoint x: 1423, endPoint y: 306, distance: 27.0
click at [1068, 303] on div "Tempo em rota: 07:15" at bounding box center [1449, 296] width 190 height 14
drag, startPoint x: 1447, startPoint y: 312, endPoint x: 1425, endPoint y: 311, distance: 22.0
click at [1068, 303] on div "Tempo em rota: 07:15" at bounding box center [1449, 296] width 190 height 14
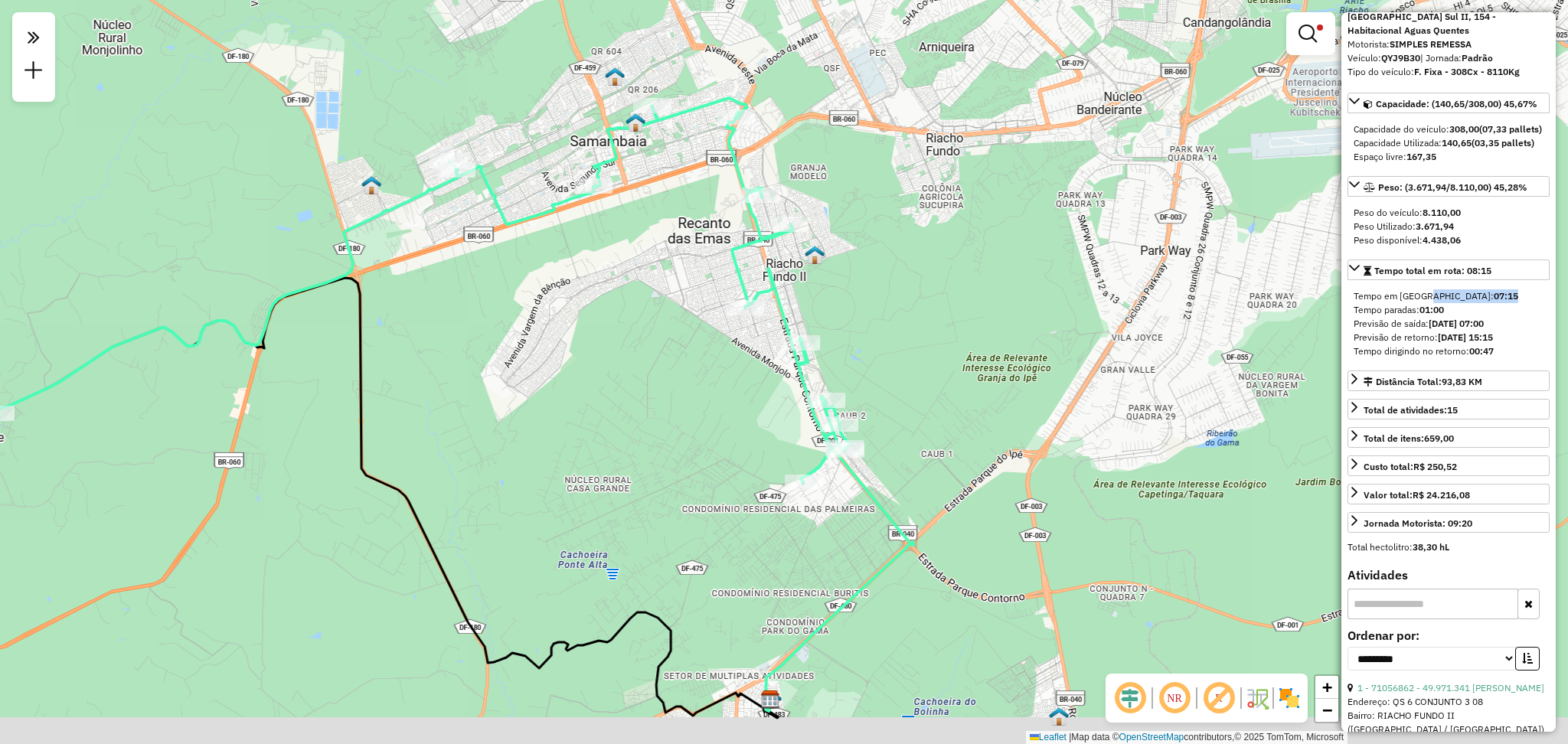
drag, startPoint x: 844, startPoint y: 370, endPoint x: 909, endPoint y: 336, distance: 73.4
click at [910, 332] on div "Limpar filtros Janela de atendimento Grade de atendimento Capacidade Transporta…" at bounding box center [784, 372] width 1568 height 744
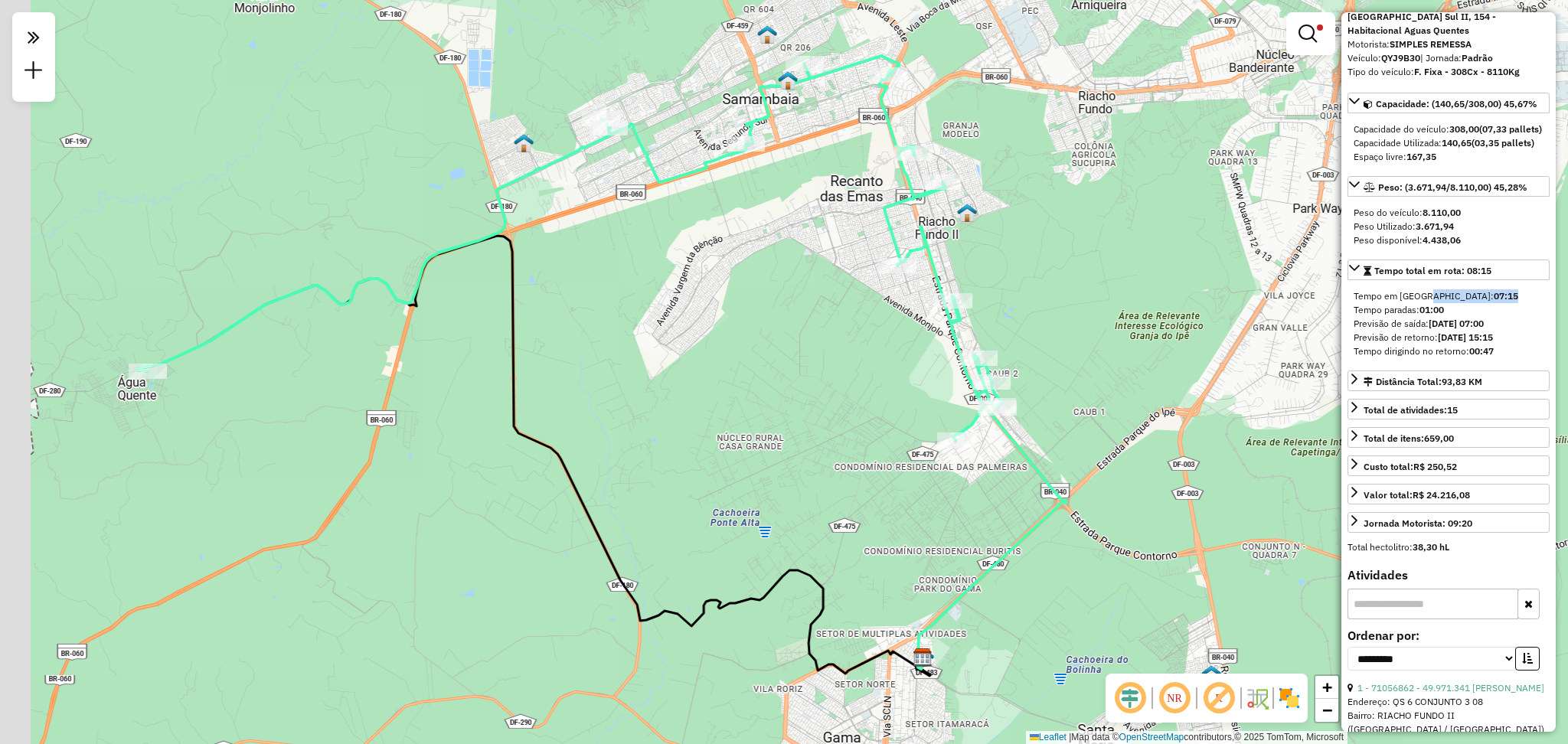
drag, startPoint x: 108, startPoint y: 421, endPoint x: 185, endPoint y: 402, distance: 79.3
click at [249, 378] on div "Limpar filtros Janela de atendimento Grade de atendimento Capacidade Transporta…" at bounding box center [784, 372] width 1568 height 744
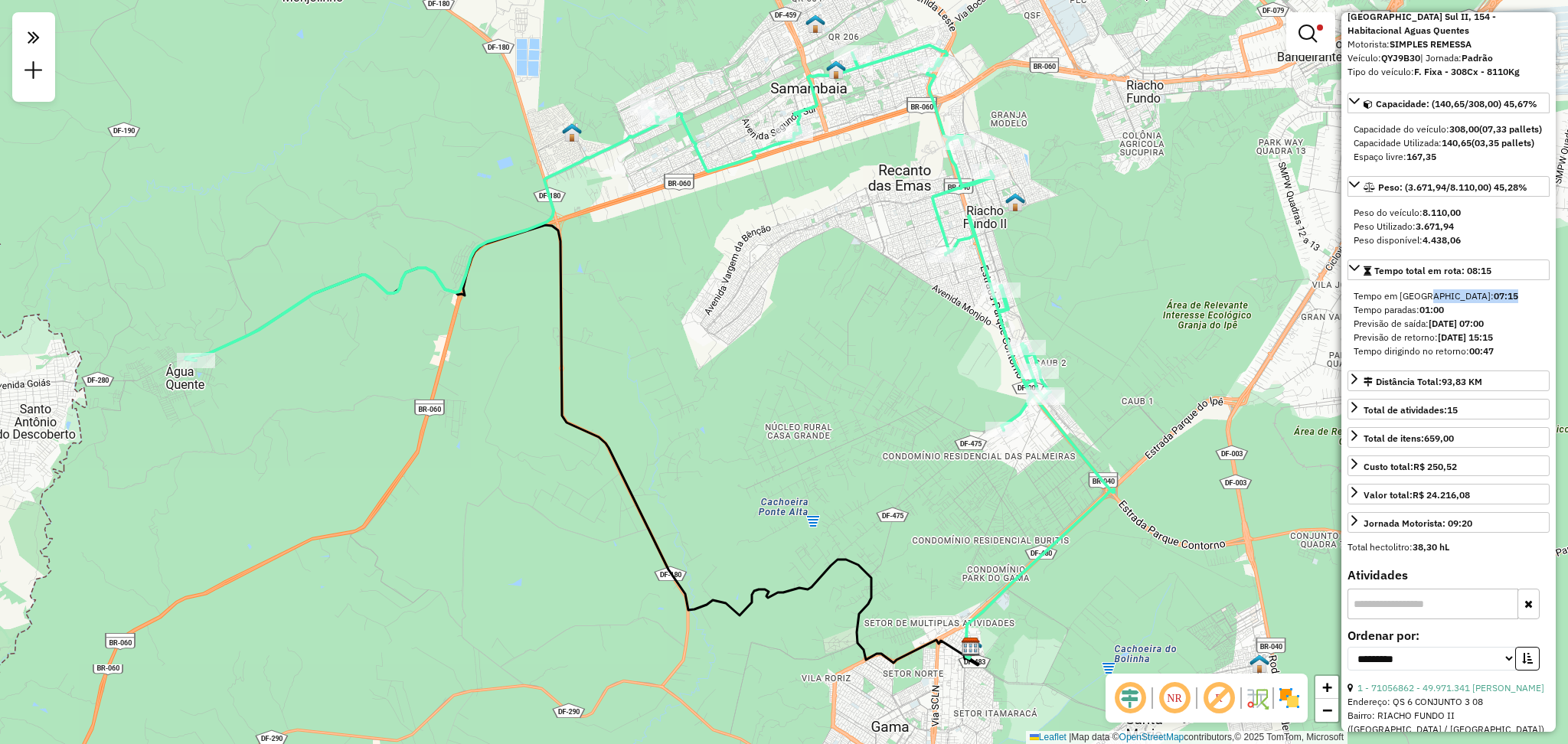
drag, startPoint x: 181, startPoint y: 357, endPoint x: 229, endPoint y: 346, distance: 49.2
click at [229, 346] on icon at bounding box center [618, 237] width 865 height 385
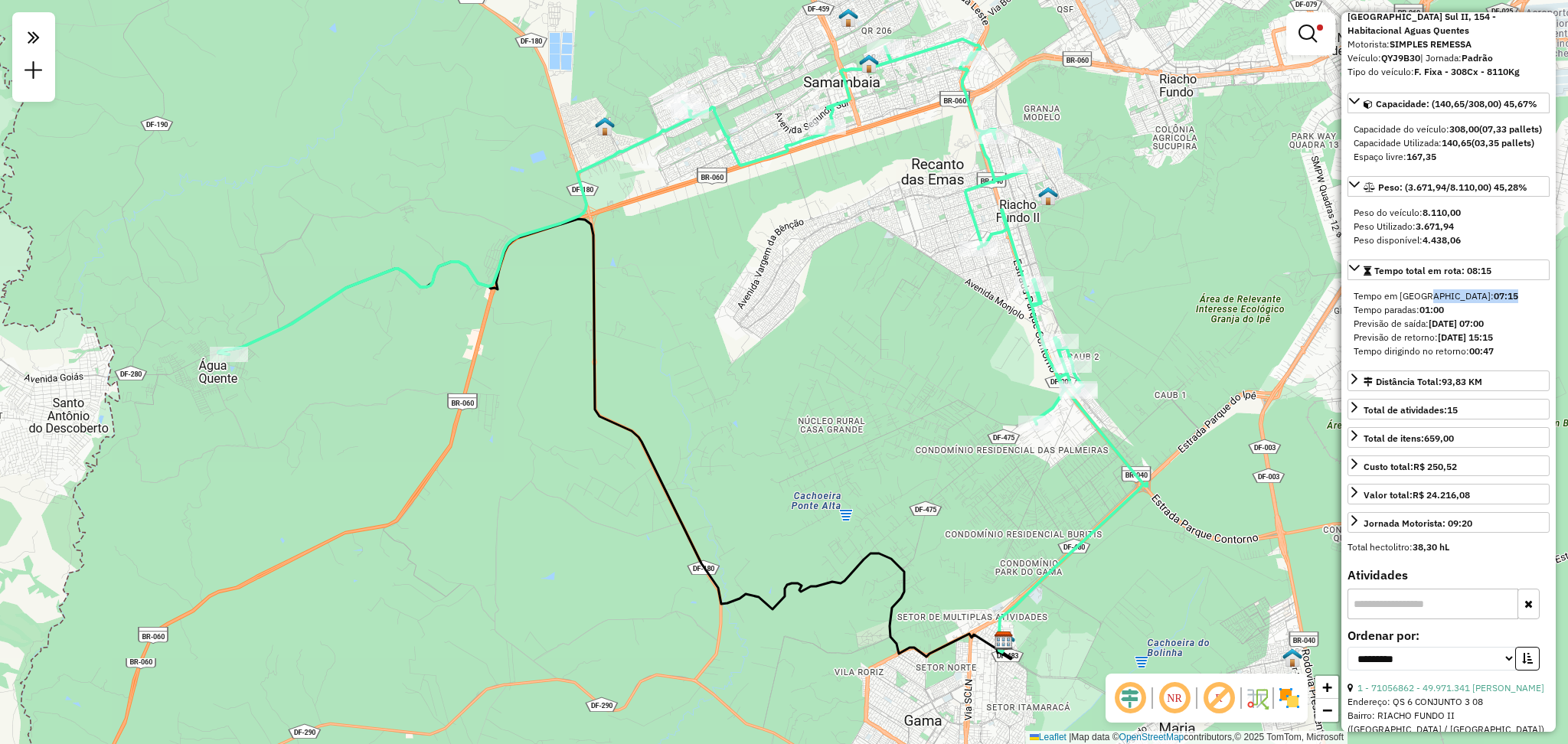
click at [222, 342] on div "Limpar filtros Janela de atendimento Grade de atendimento Capacidade Transporta…" at bounding box center [784, 372] width 1568 height 744
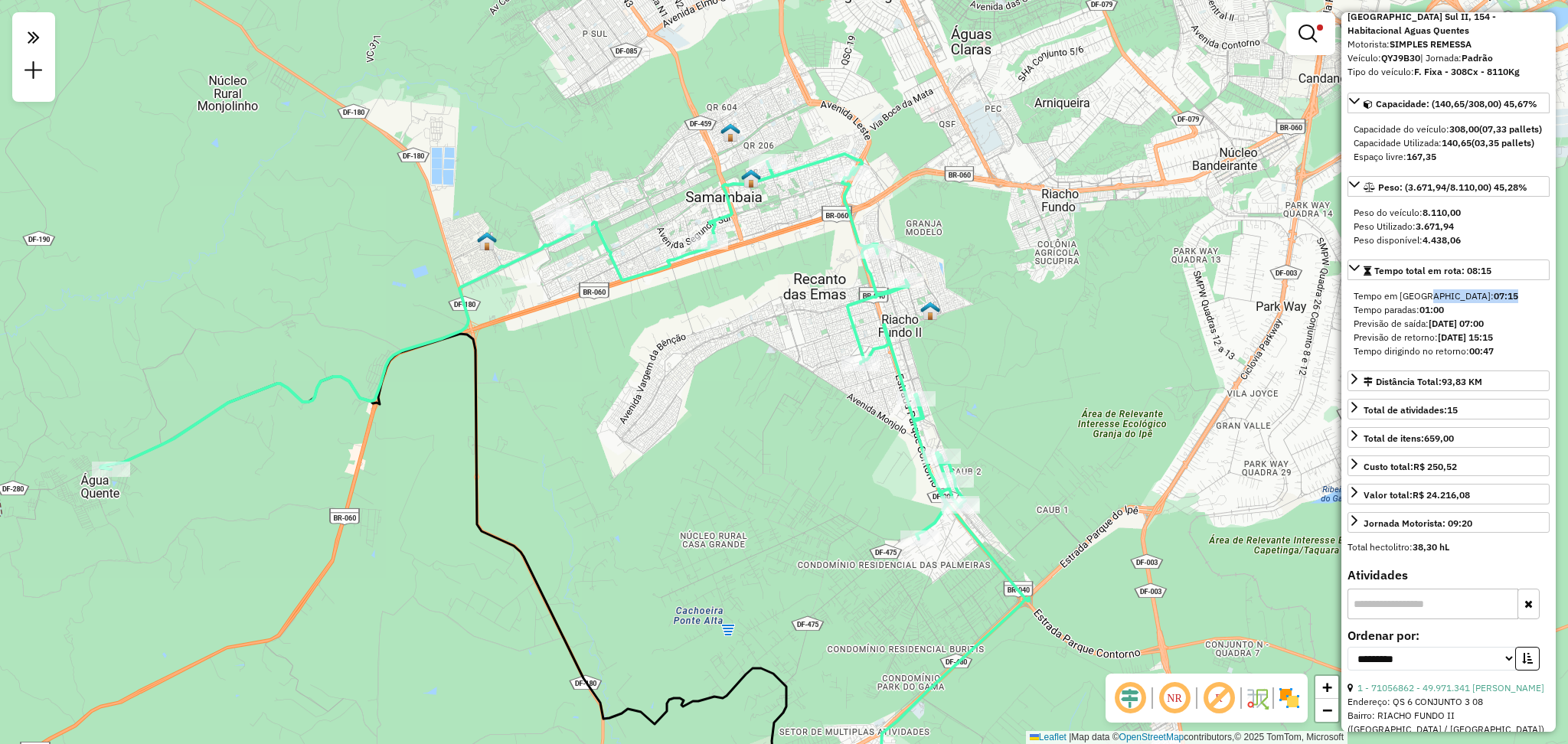
drag, startPoint x: 908, startPoint y: 315, endPoint x: 884, endPoint y: 432, distance: 119.4
click at [809, 396] on div "Limpar filtros Janela de atendimento Grade de atendimento Capacidade Transporta…" at bounding box center [784, 372] width 1568 height 744
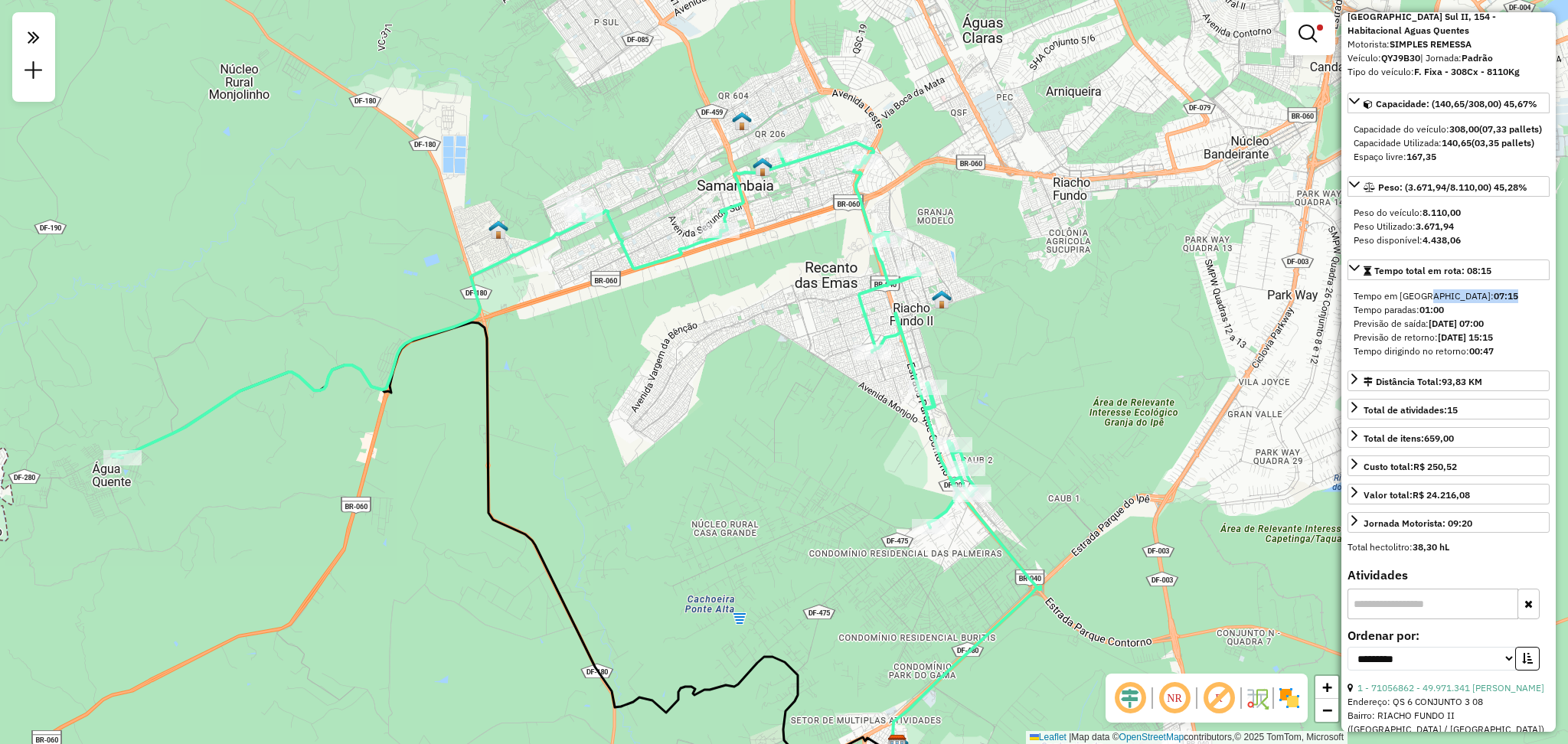
click at [1068, 303] on div "Tempo em rota: 07:15" at bounding box center [1449, 296] width 190 height 14
drag, startPoint x: 1451, startPoint y: 312, endPoint x: 1423, endPoint y: 312, distance: 28.0
click at [1068, 303] on div "Tempo em rota: 07:15" at bounding box center [1449, 296] width 190 height 14
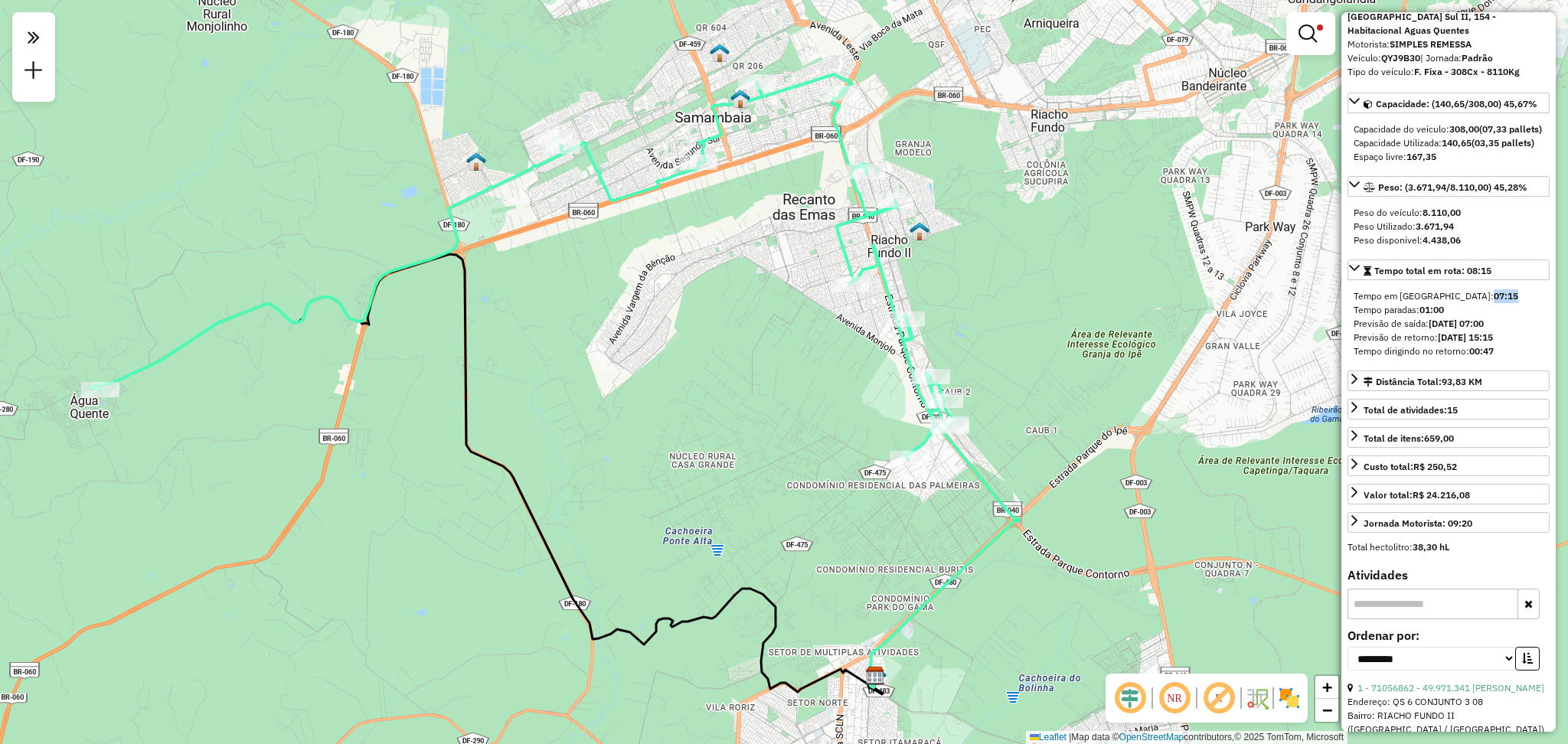
drag, startPoint x: 995, startPoint y: 391, endPoint x: 1005, endPoint y: 420, distance: 30.7
click at [1005, 420] on div "Limpar filtros Janela de atendimento Grade de atendimento Capacidade Transporta…" at bounding box center [784, 372] width 1568 height 744
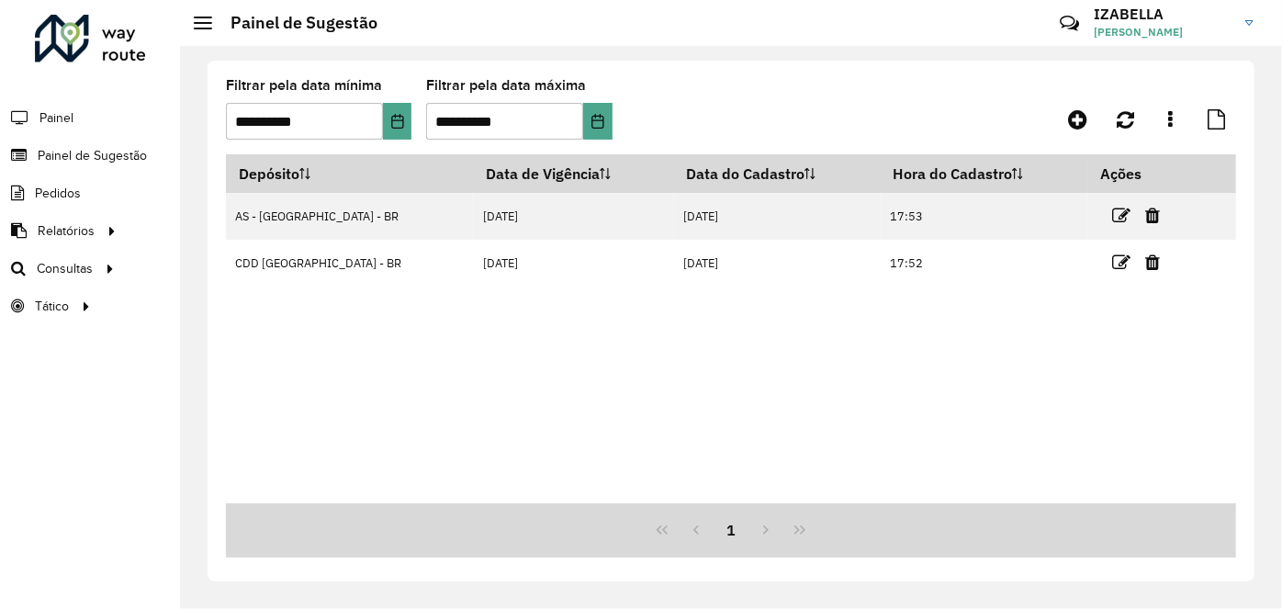
drag, startPoint x: 83, startPoint y: 388, endPoint x: 84, endPoint y: 369, distance: 19.4
click at [83, 386] on div "Roteirizador AmbevTech Painel Painel de Sugestão Pedidos Relatórios Clientes Cl…" at bounding box center [90, 304] width 180 height 609
click at [82, 163] on span "Painel de Sugestão" at bounding box center [95, 155] width 115 height 19
click at [1085, 121] on icon at bounding box center [1077, 119] width 19 height 22
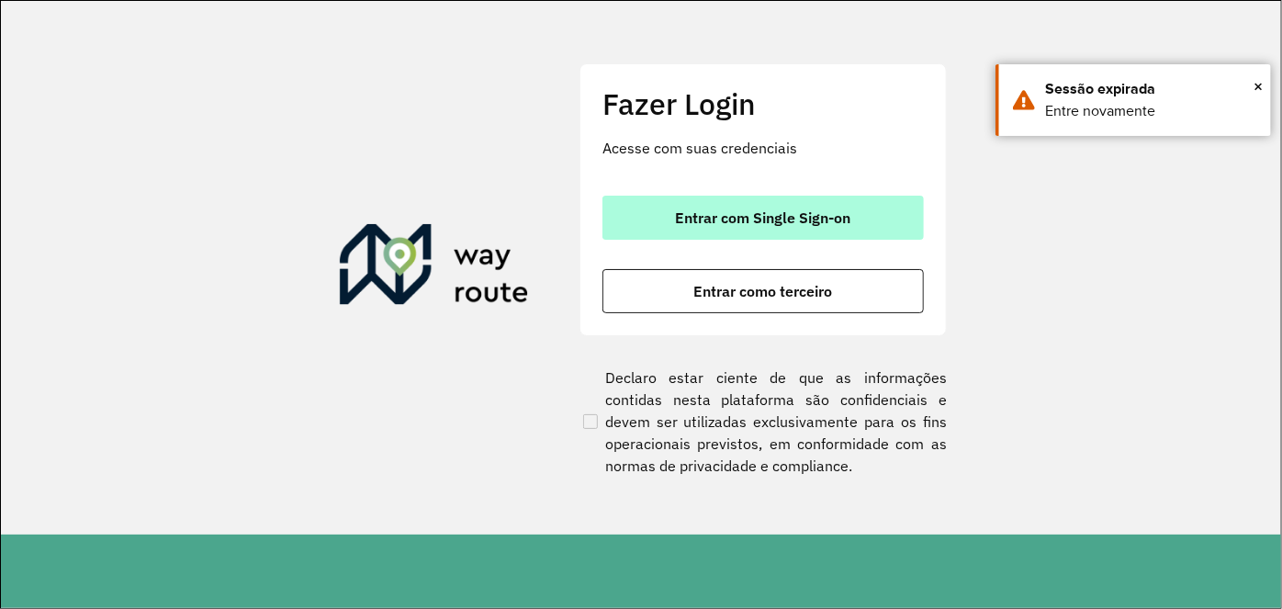
click at [863, 211] on button "Entrar com Single Sign-on" at bounding box center [762, 218] width 321 height 44
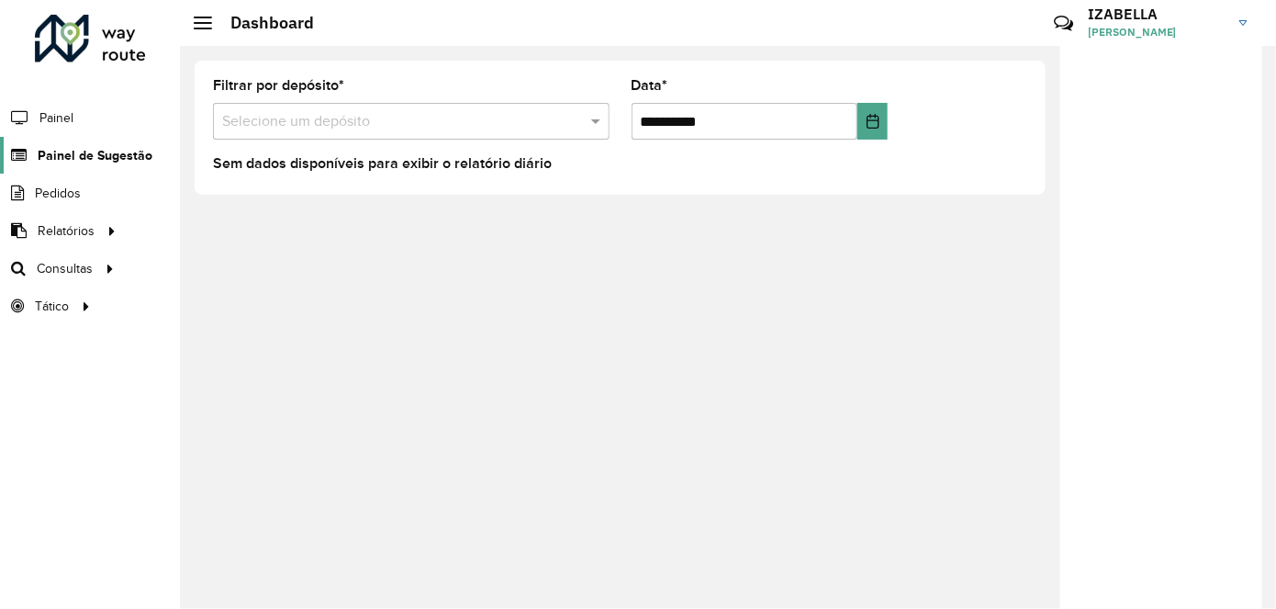
click at [117, 158] on span "Painel de Sugestão" at bounding box center [95, 155] width 115 height 19
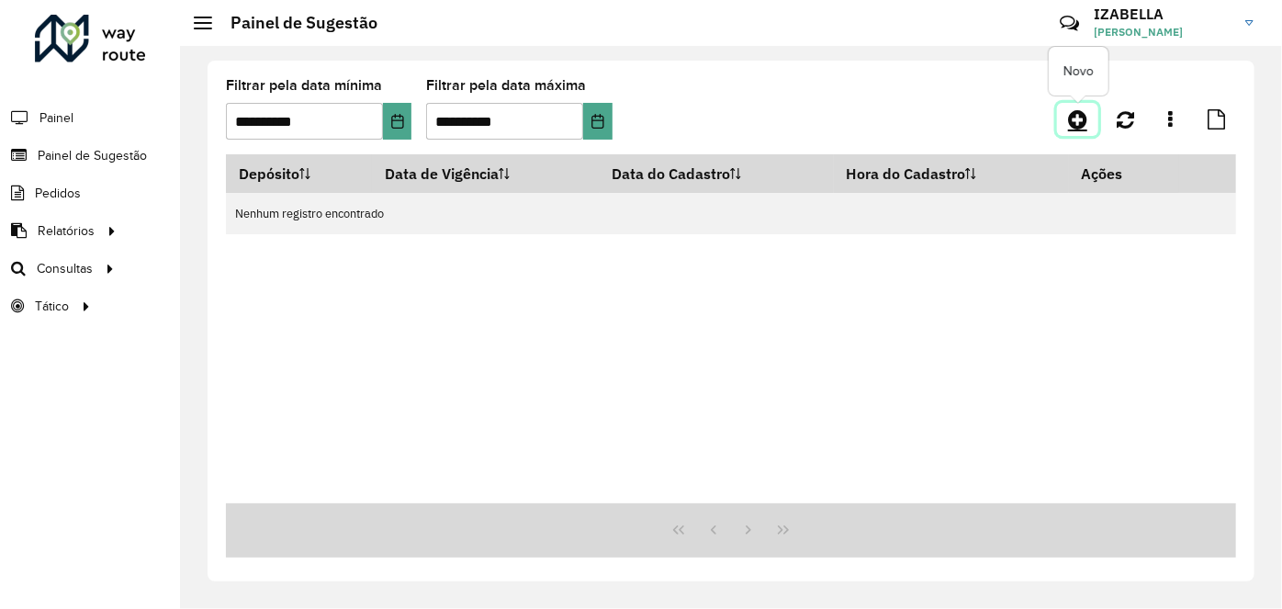
click at [1079, 115] on icon at bounding box center [1077, 119] width 19 height 22
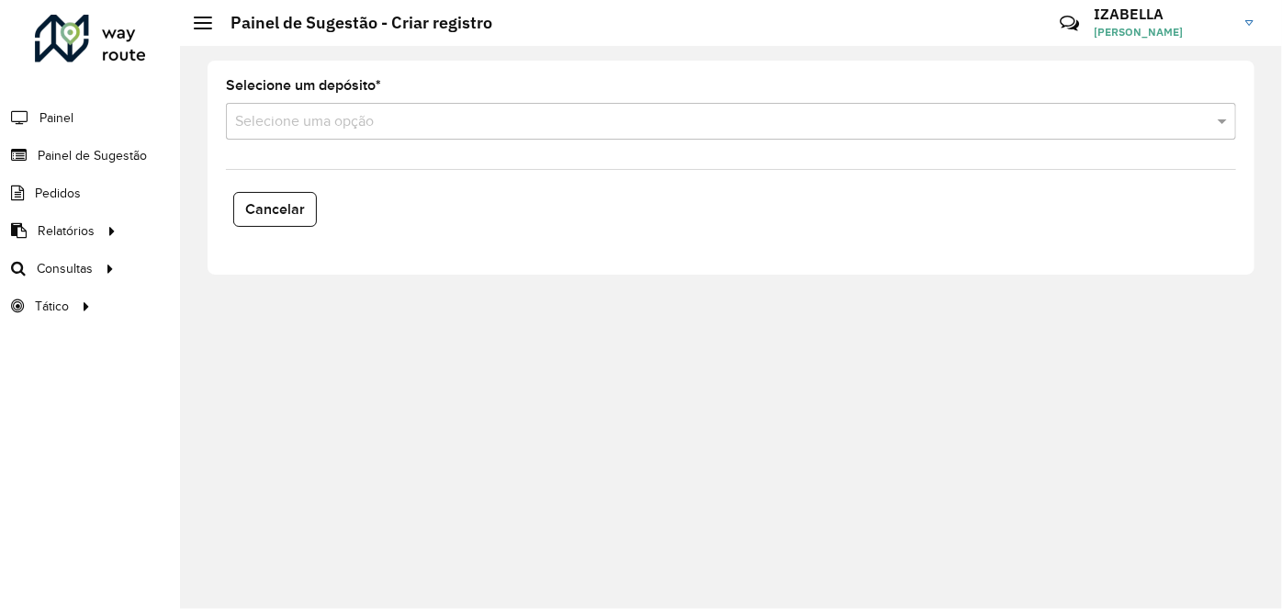
click at [391, 113] on input "text" at bounding box center [712, 122] width 955 height 22
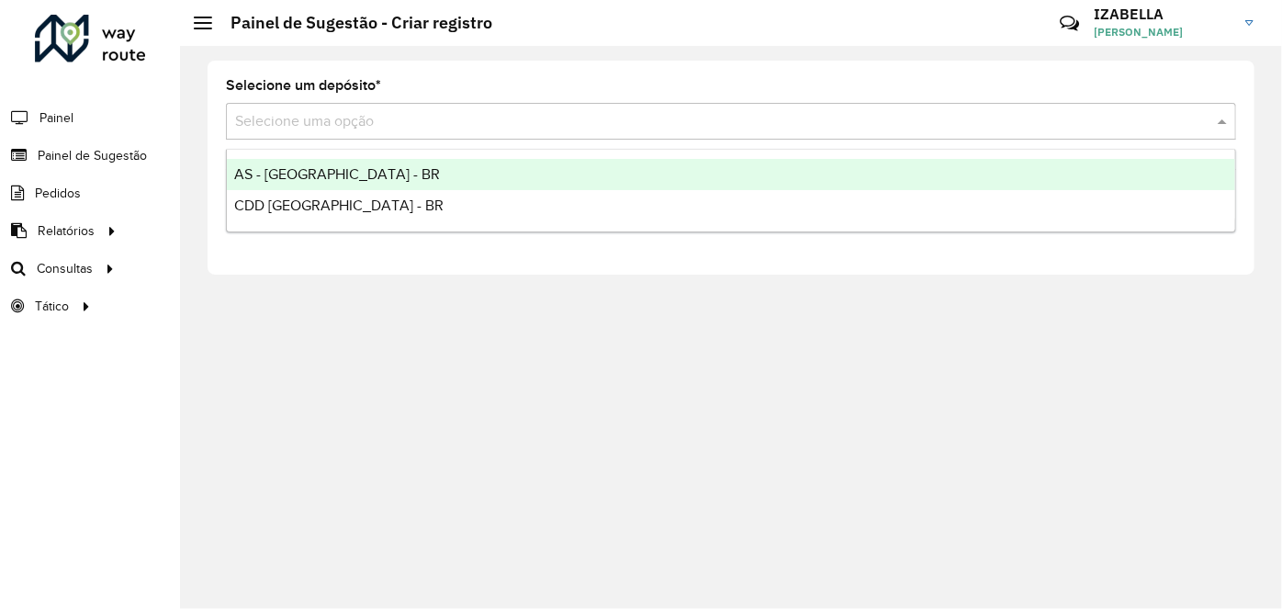
click at [345, 172] on span "AS - [GEOGRAPHIC_DATA] - BR" at bounding box center [337, 174] width 206 height 16
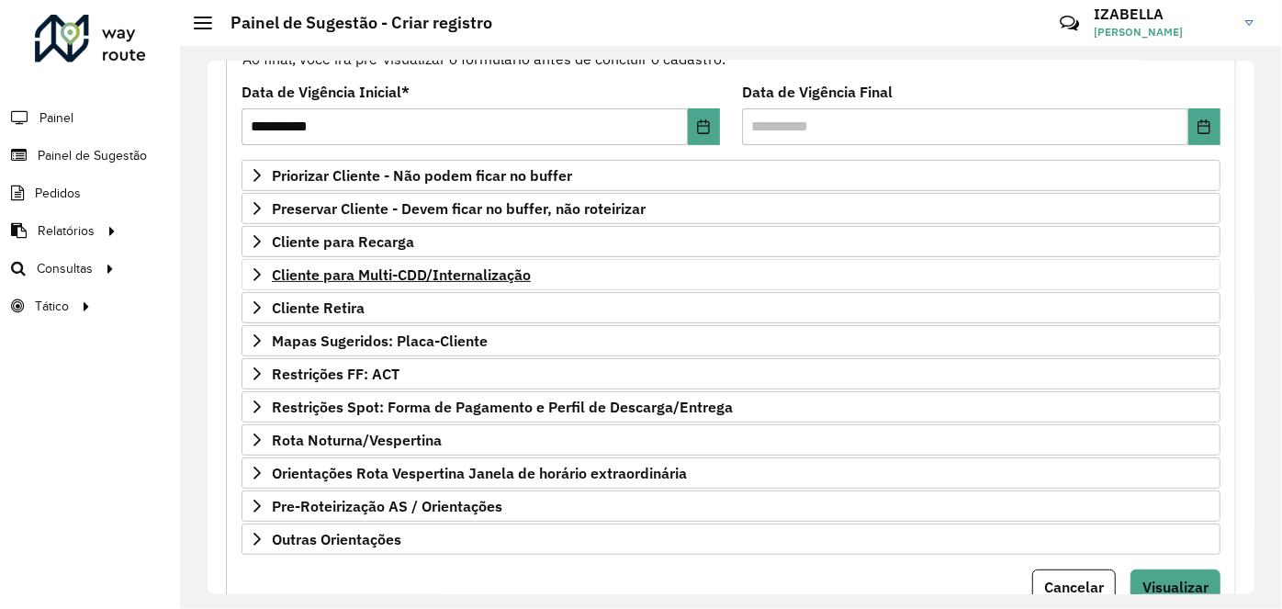
scroll to position [278, 0]
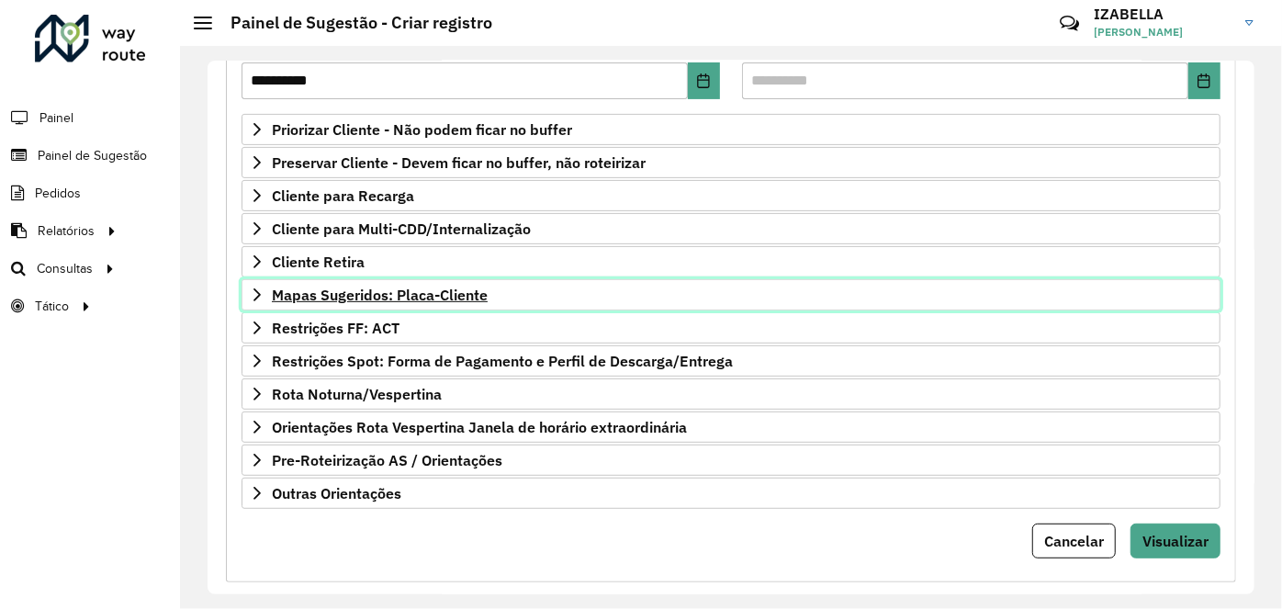
click at [490, 293] on link "Mapas Sugeridos: Placa-Cliente" at bounding box center [731, 294] width 979 height 31
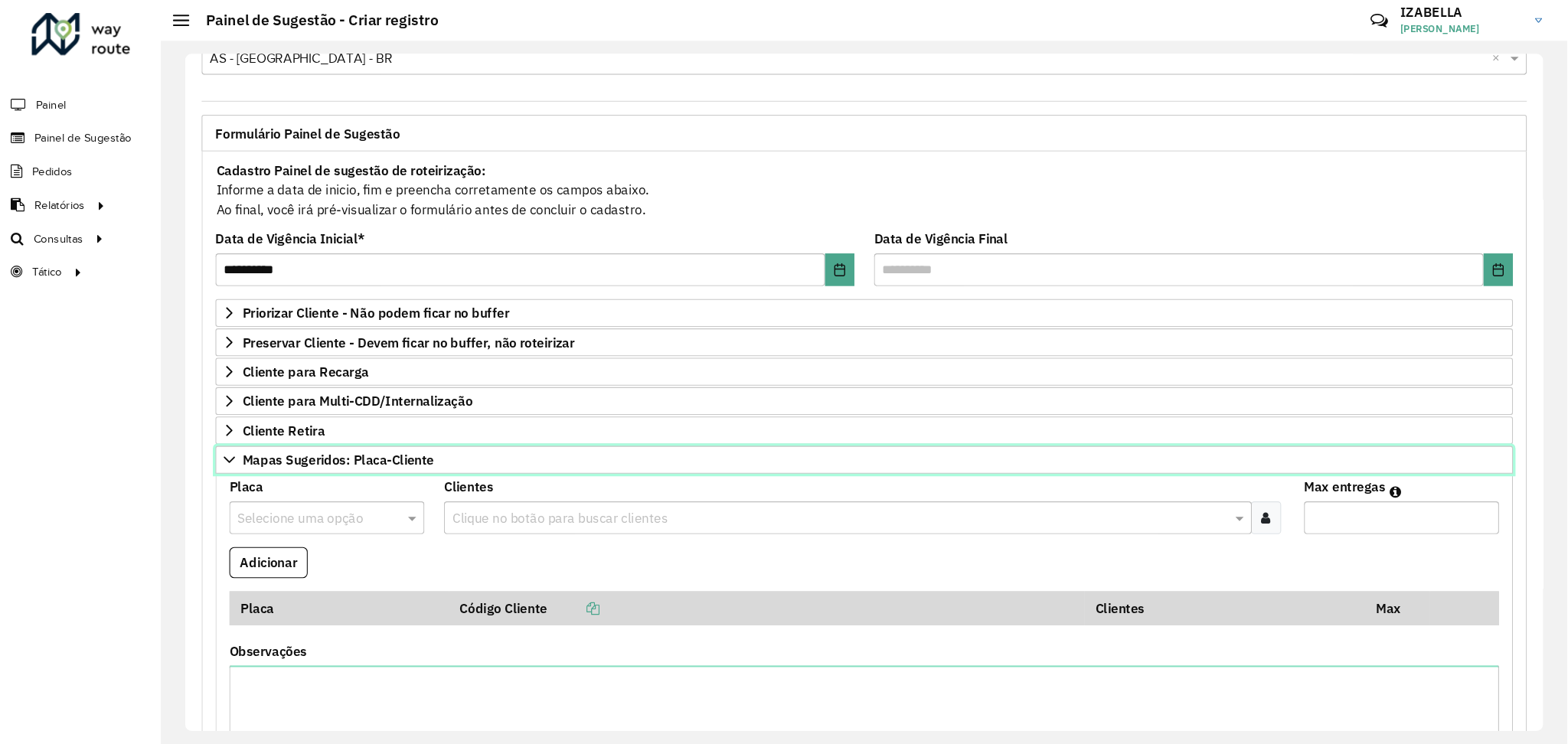
scroll to position [206, 0]
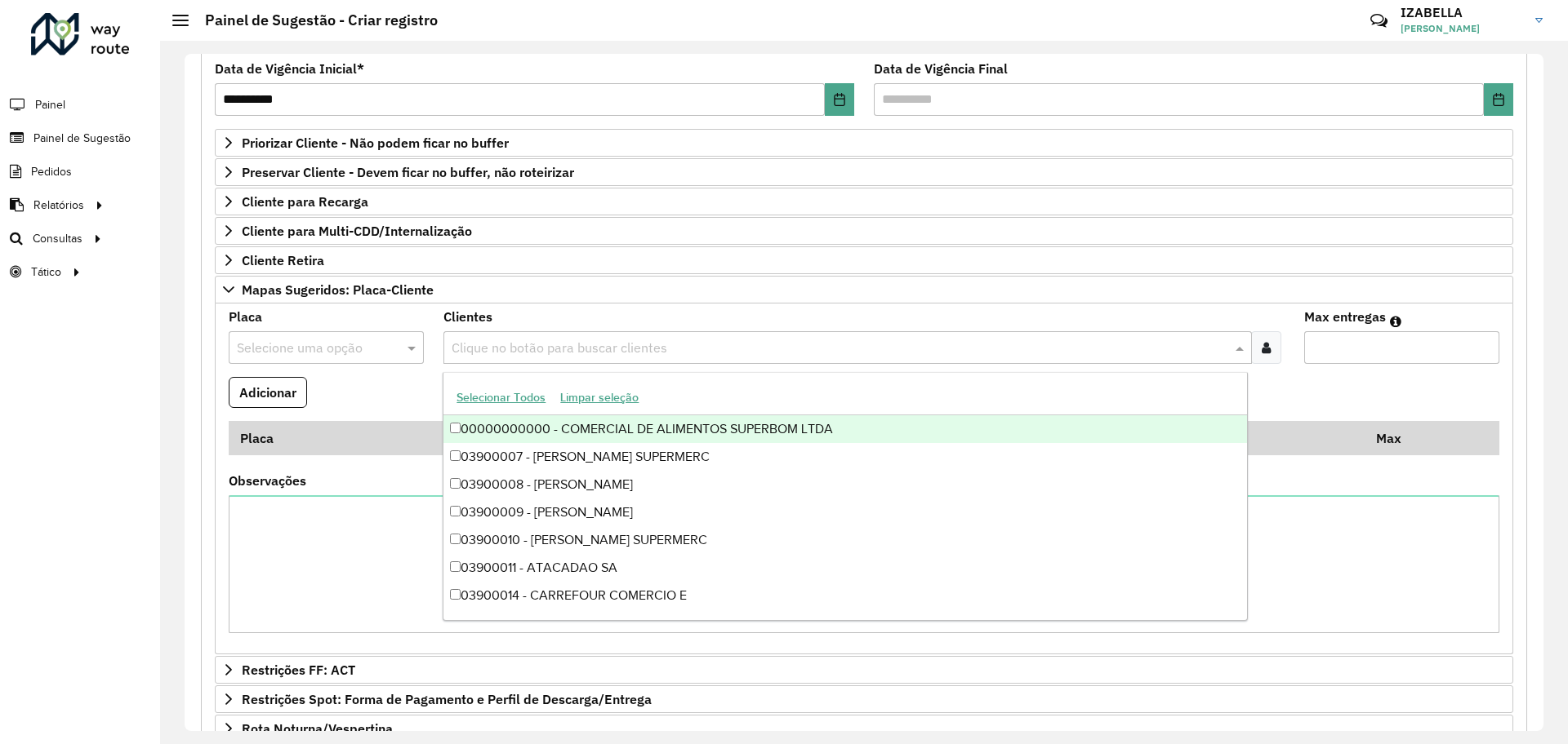
click at [499, 343] on input "text" at bounding box center [839, 348] width 784 height 20
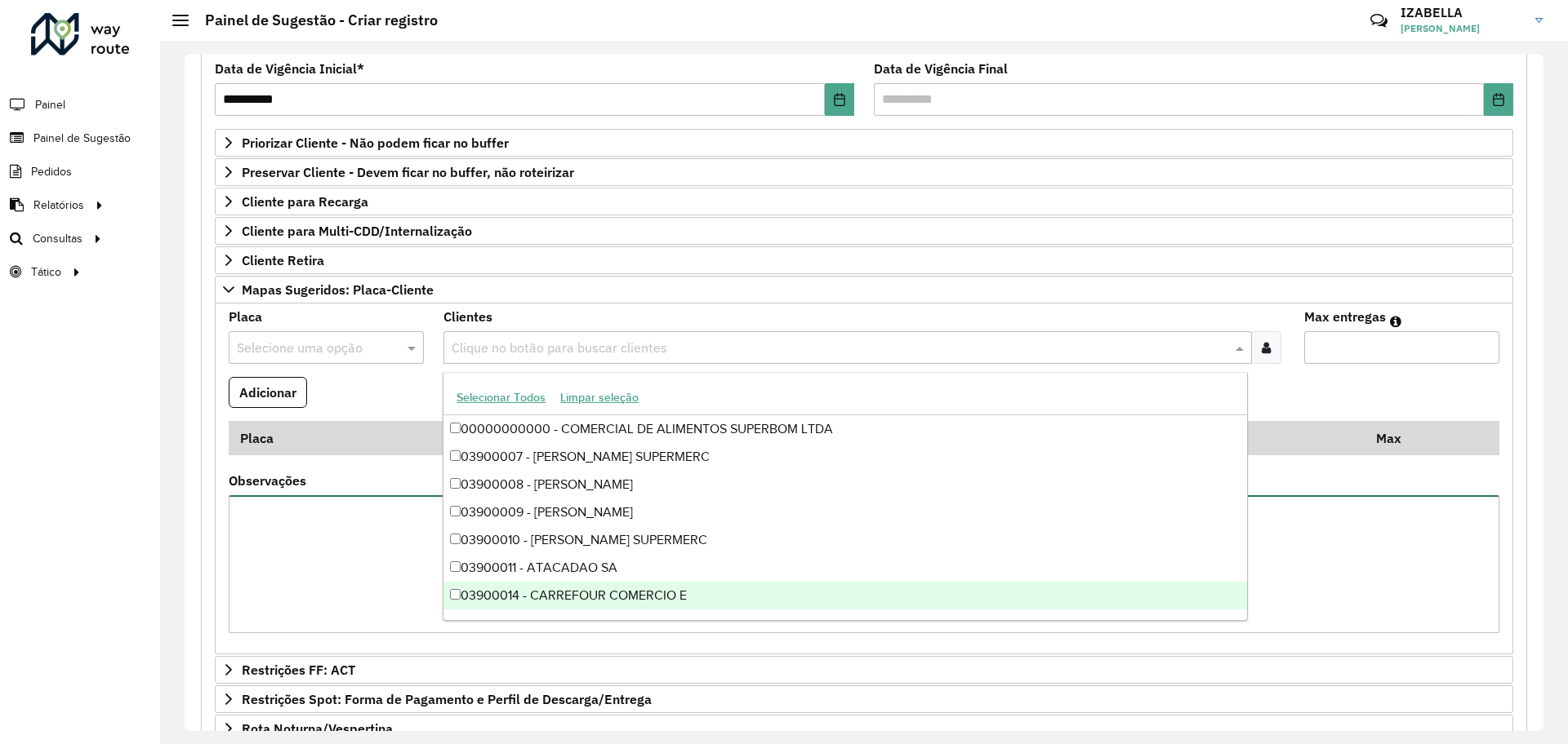
click at [362, 540] on textarea "Observações" at bounding box center [864, 564] width 1271 height 138
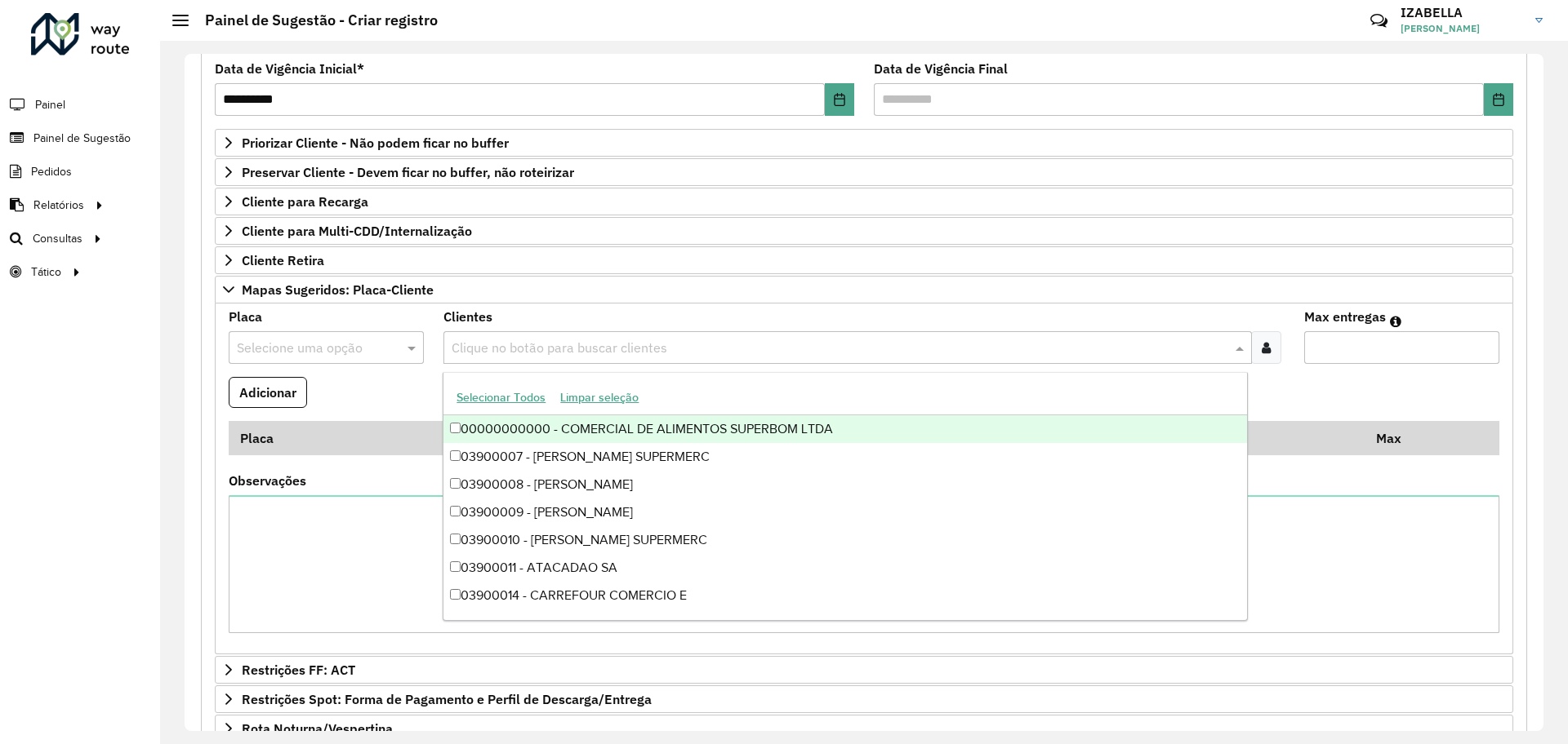
drag, startPoint x: 836, startPoint y: 347, endPoint x: 809, endPoint y: 368, distance: 34.2
click at [827, 353] on input "text" at bounding box center [839, 348] width 784 height 20
click at [310, 361] on div "Selecione uma opção" at bounding box center [326, 348] width 195 height 33
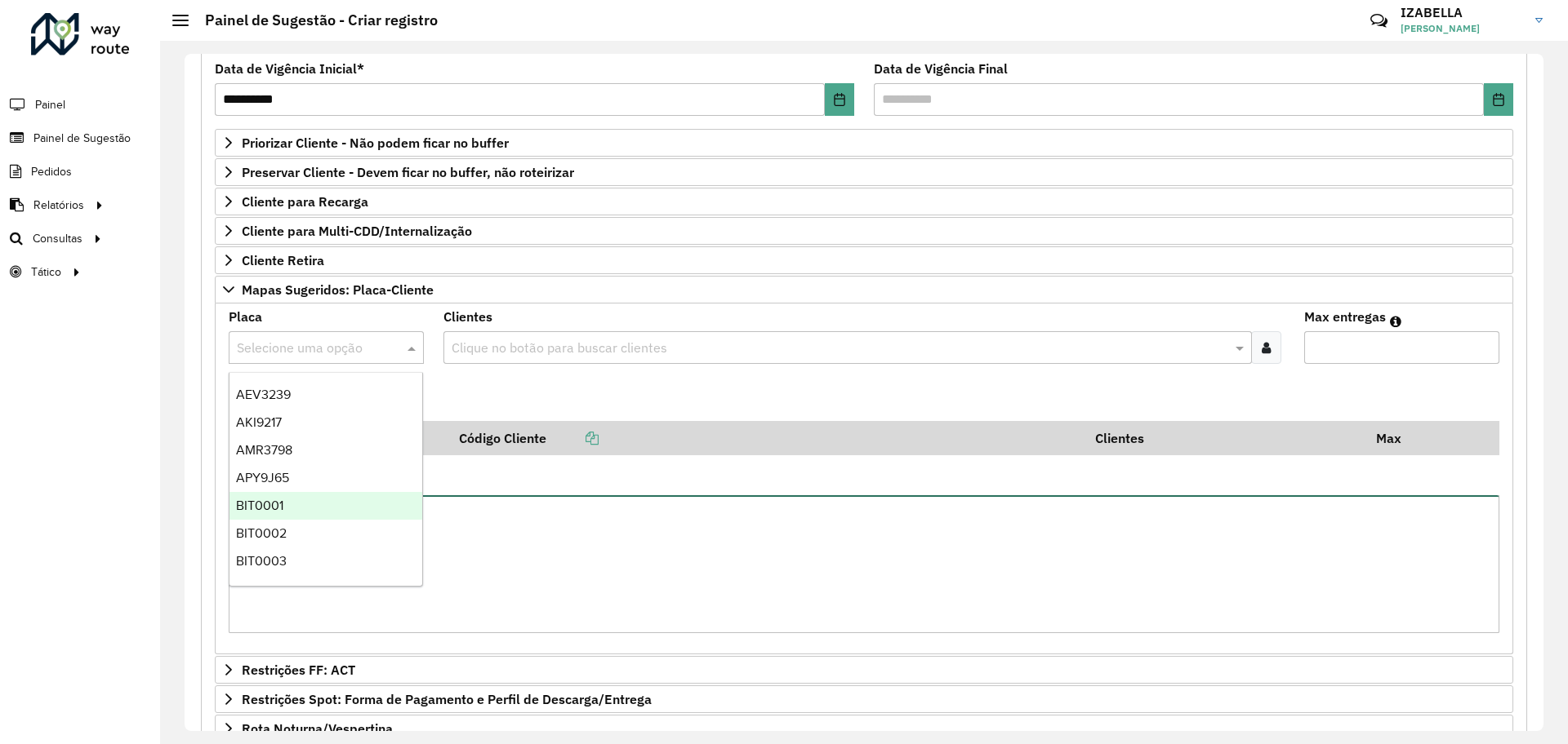
click at [596, 508] on textarea "Observações" at bounding box center [864, 564] width 1271 height 138
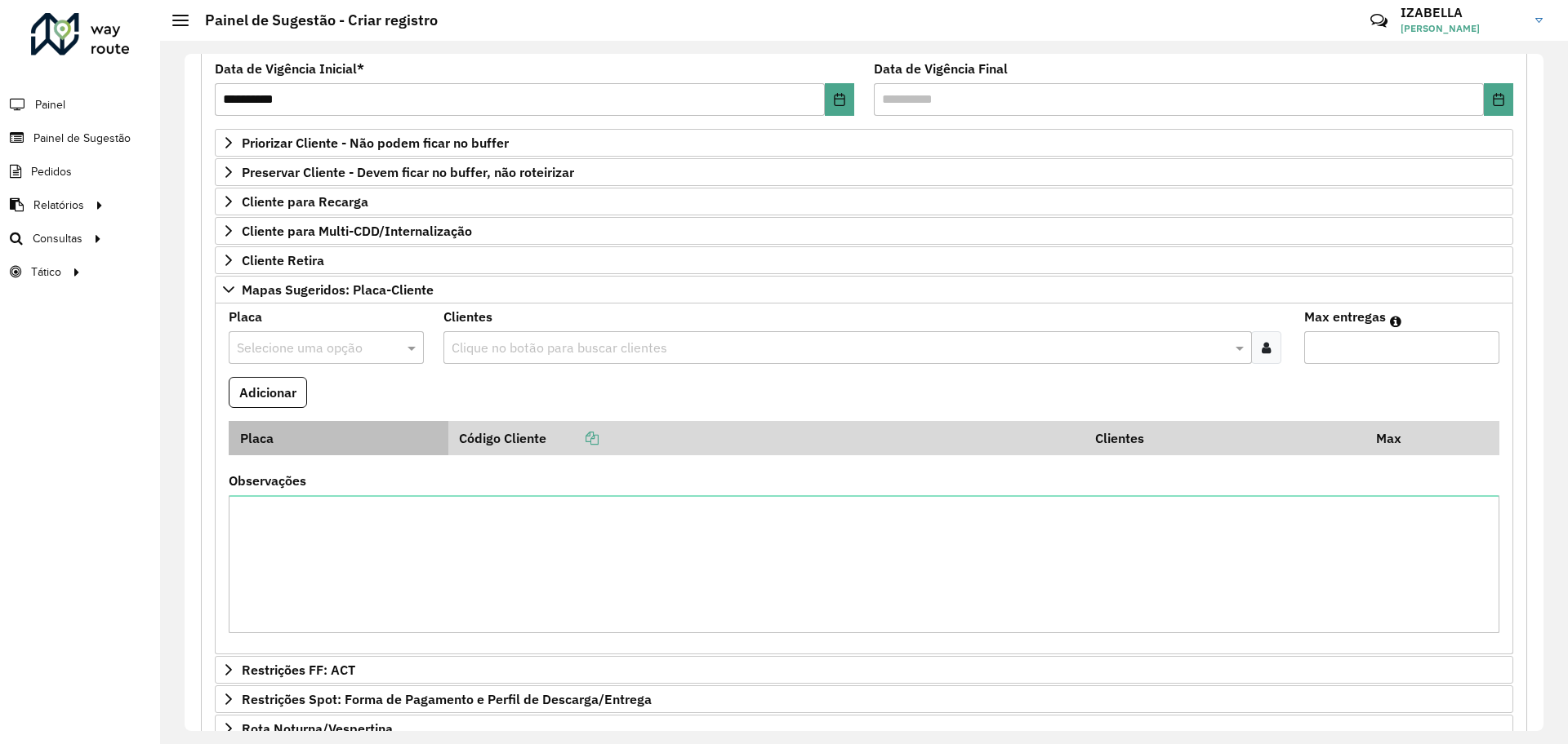
click at [344, 424] on th "Placa" at bounding box center [338, 438] width 220 height 35
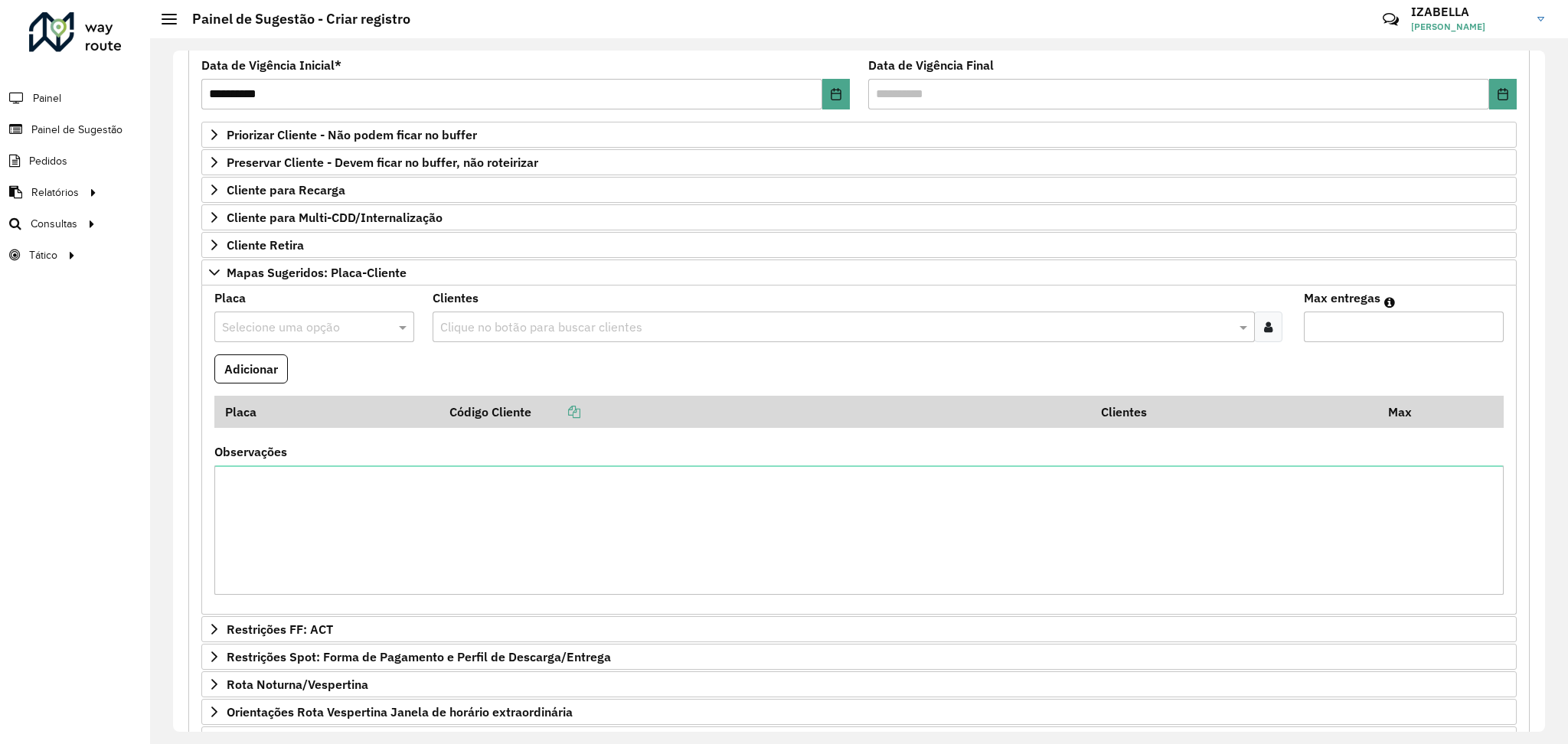
click at [543, 453] on div "Observações" at bounding box center [859, 520] width 1289 height 148
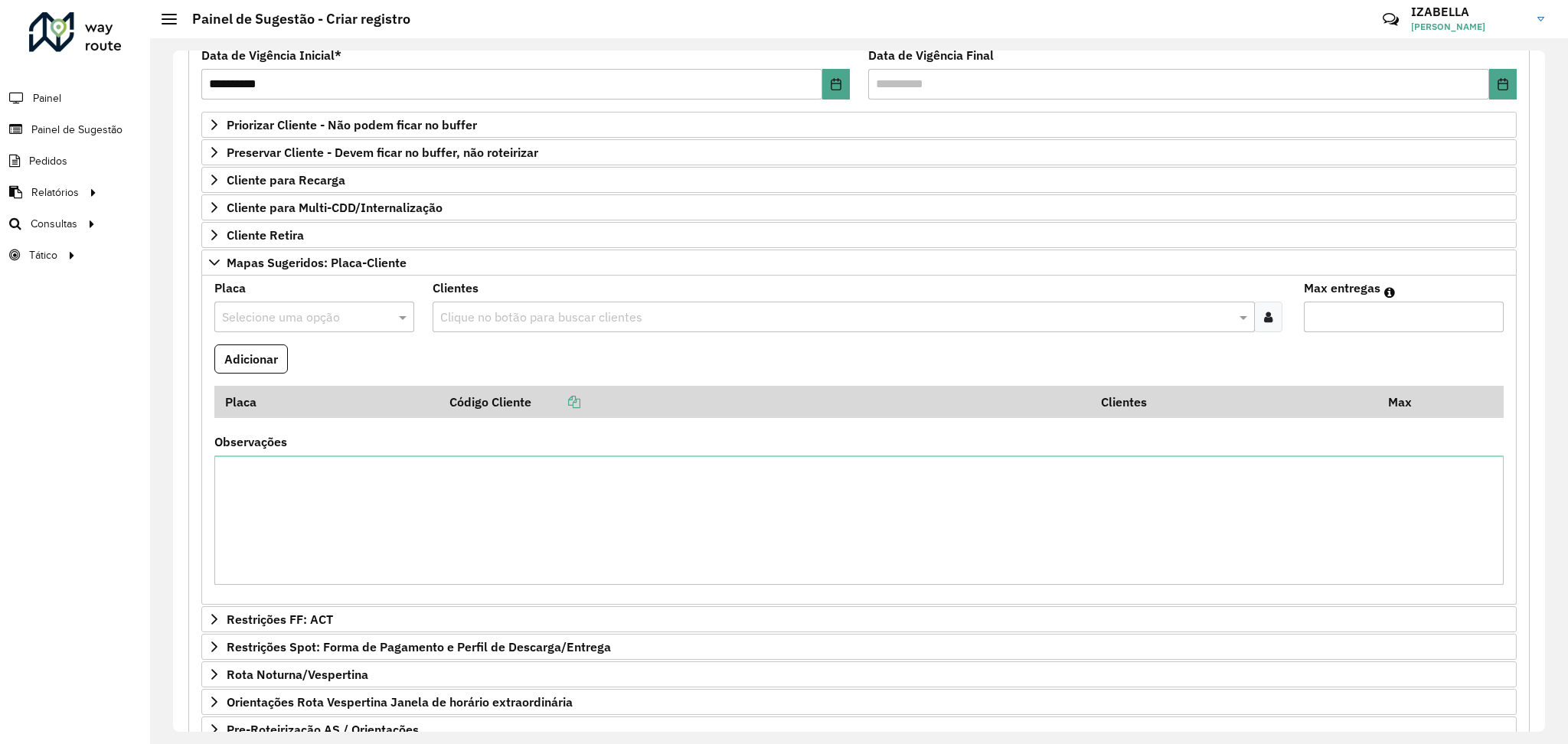
scroll to position [182, 0]
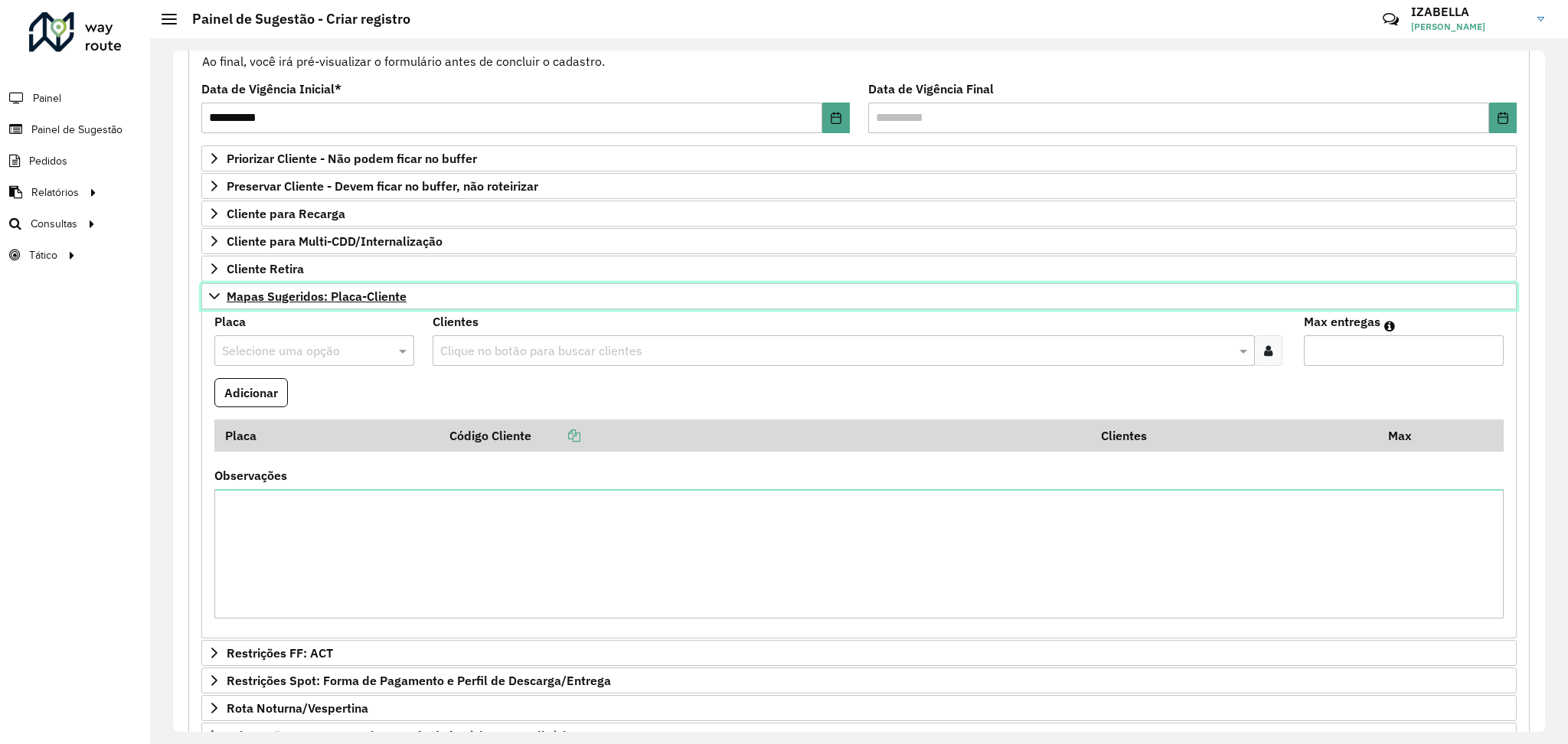
click at [220, 297] on icon at bounding box center [214, 296] width 13 height 12
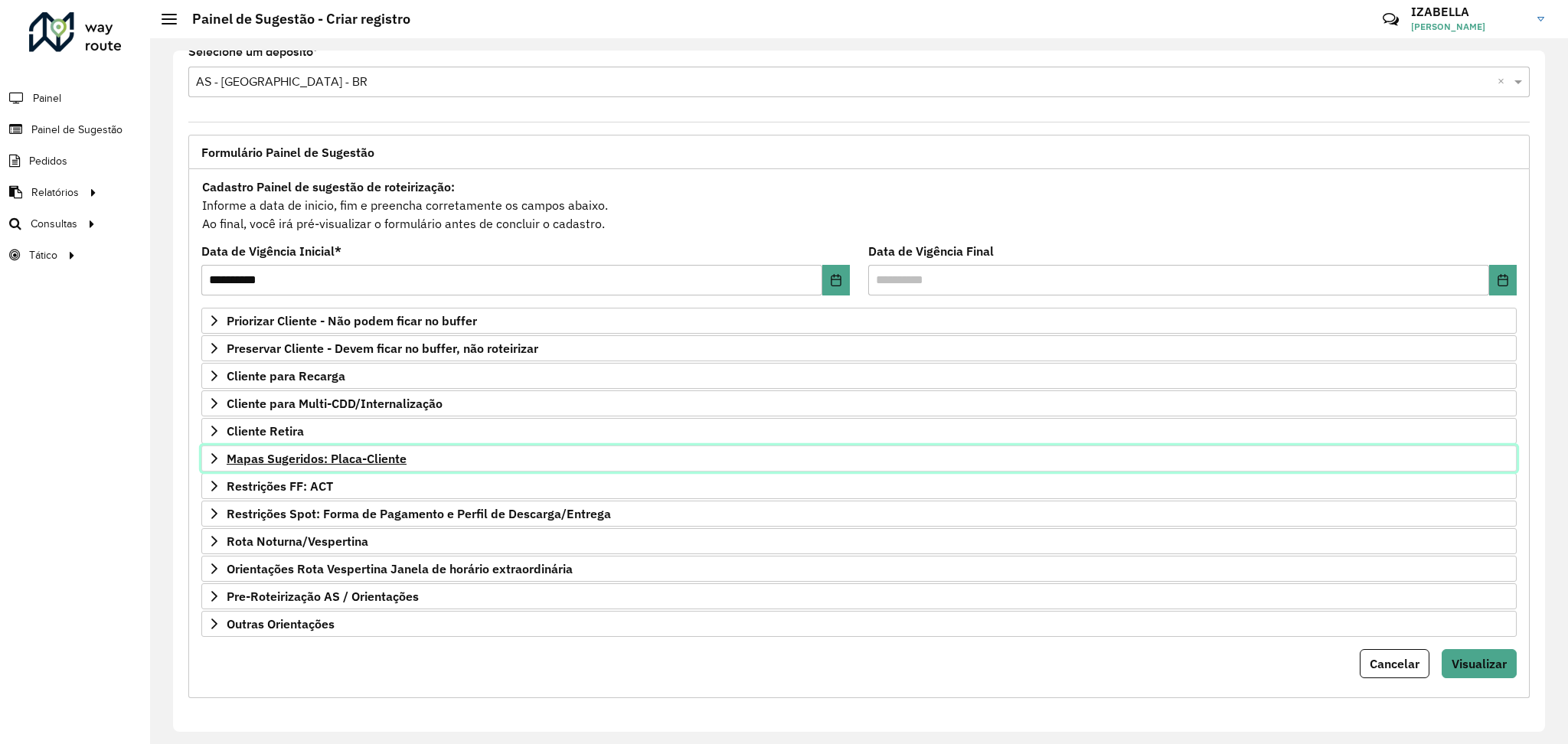
scroll to position [20, 0]
click at [328, 507] on div "Cancelar Visualizar" at bounding box center [859, 663] width 1315 height 29
click at [320, 507] on span "Pre-Roteirização AS / Orientações" at bounding box center [323, 596] width 192 height 12
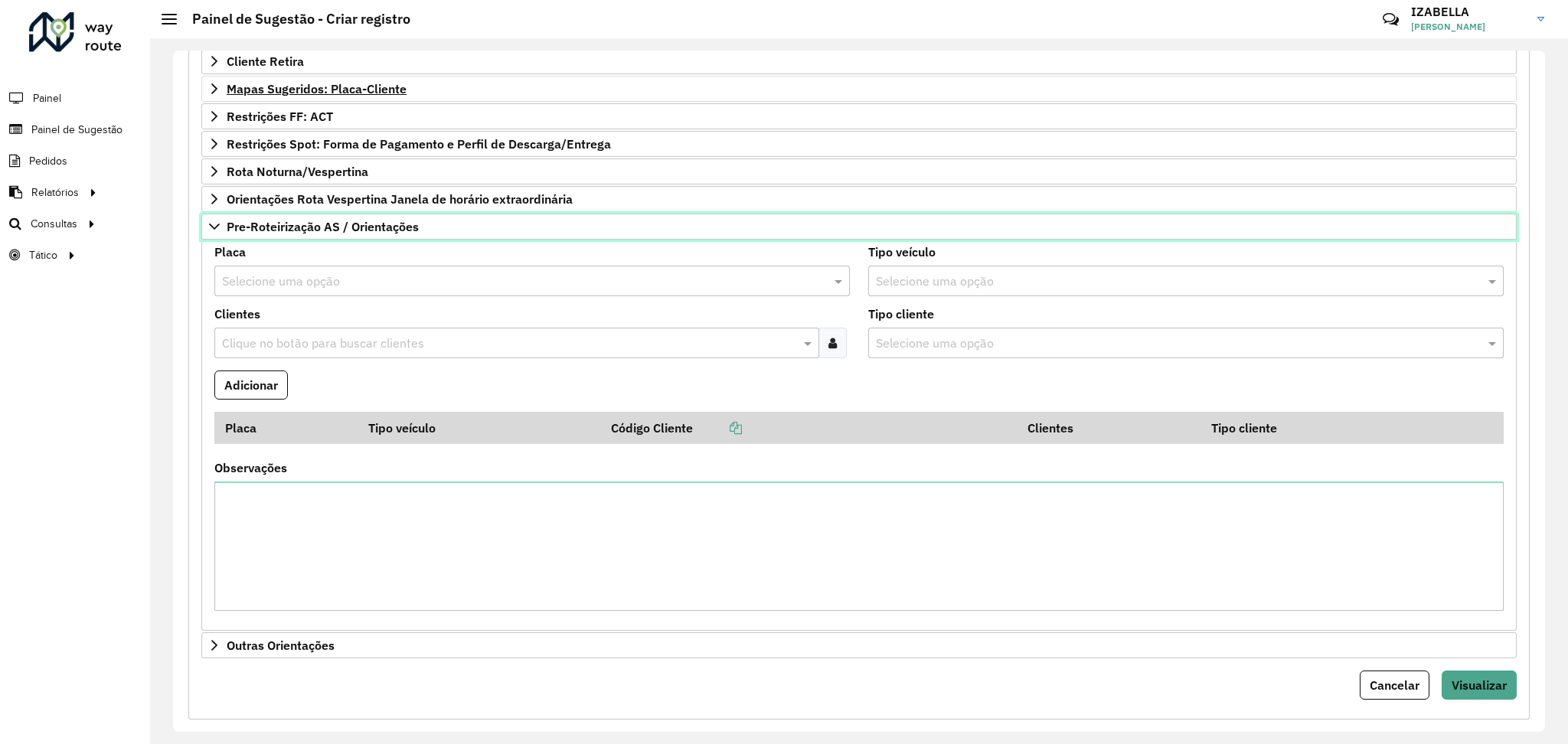
scroll to position [414, 0]
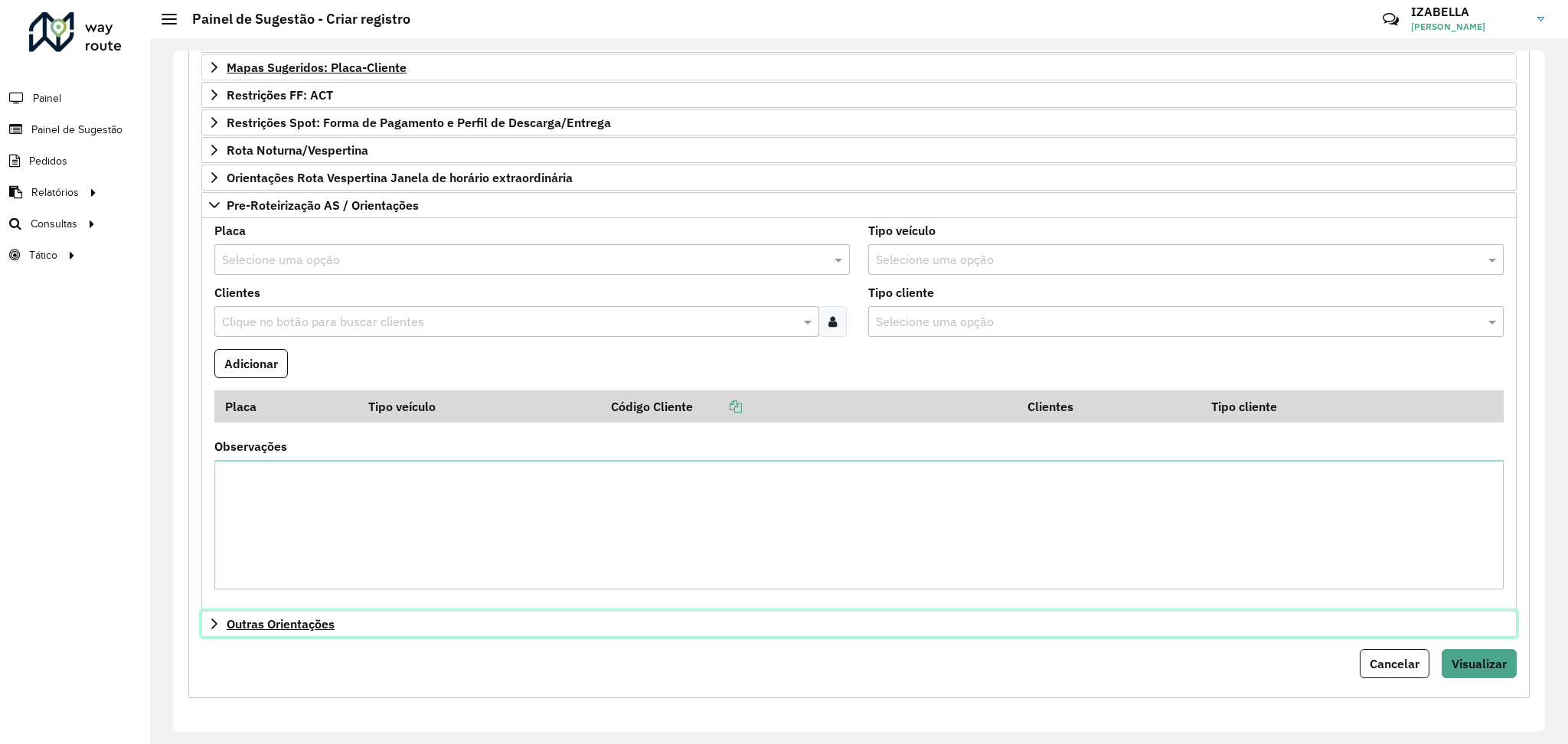
click at [265, 507] on span "Outras Orientações" at bounding box center [280, 623] width 108 height 12
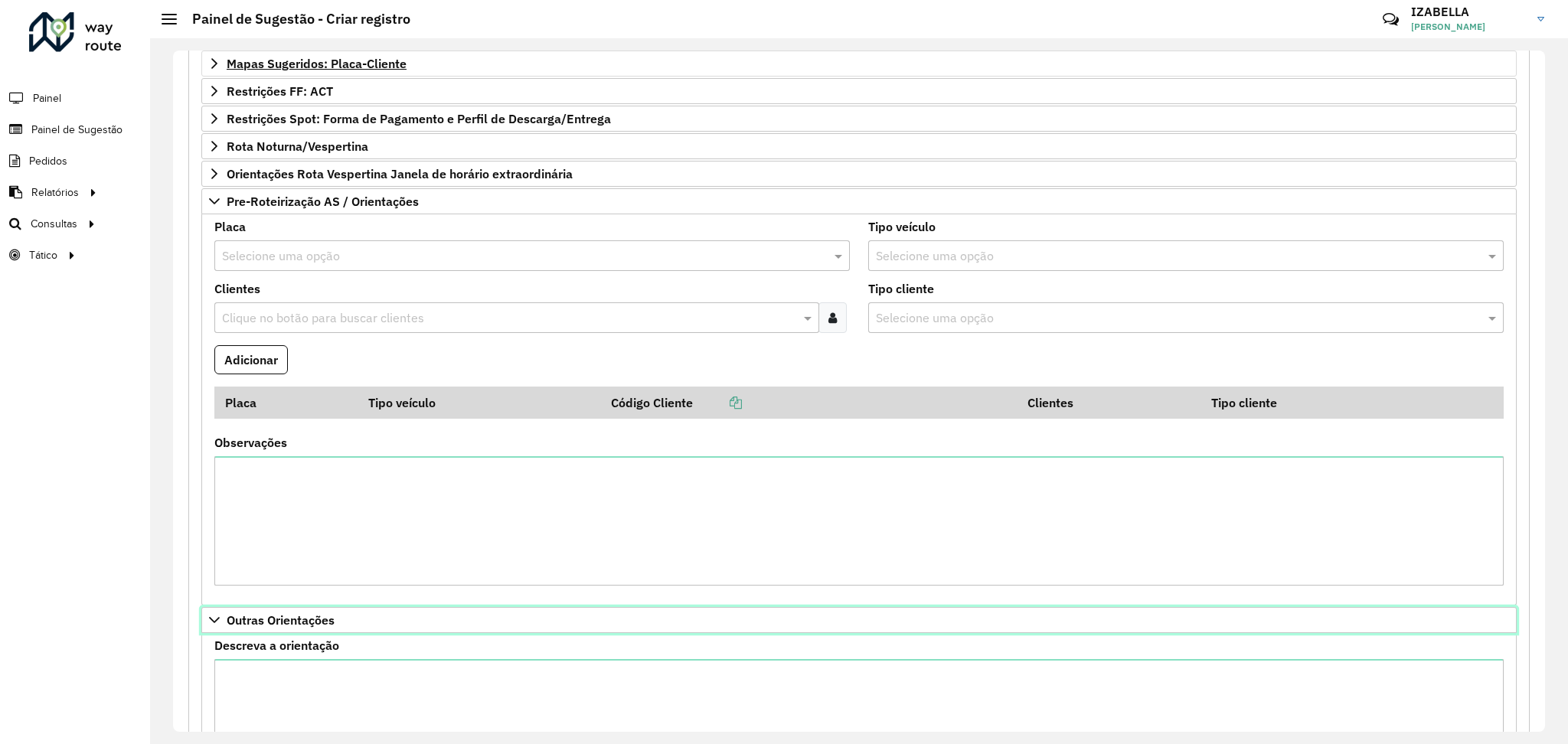
scroll to position [589, 0]
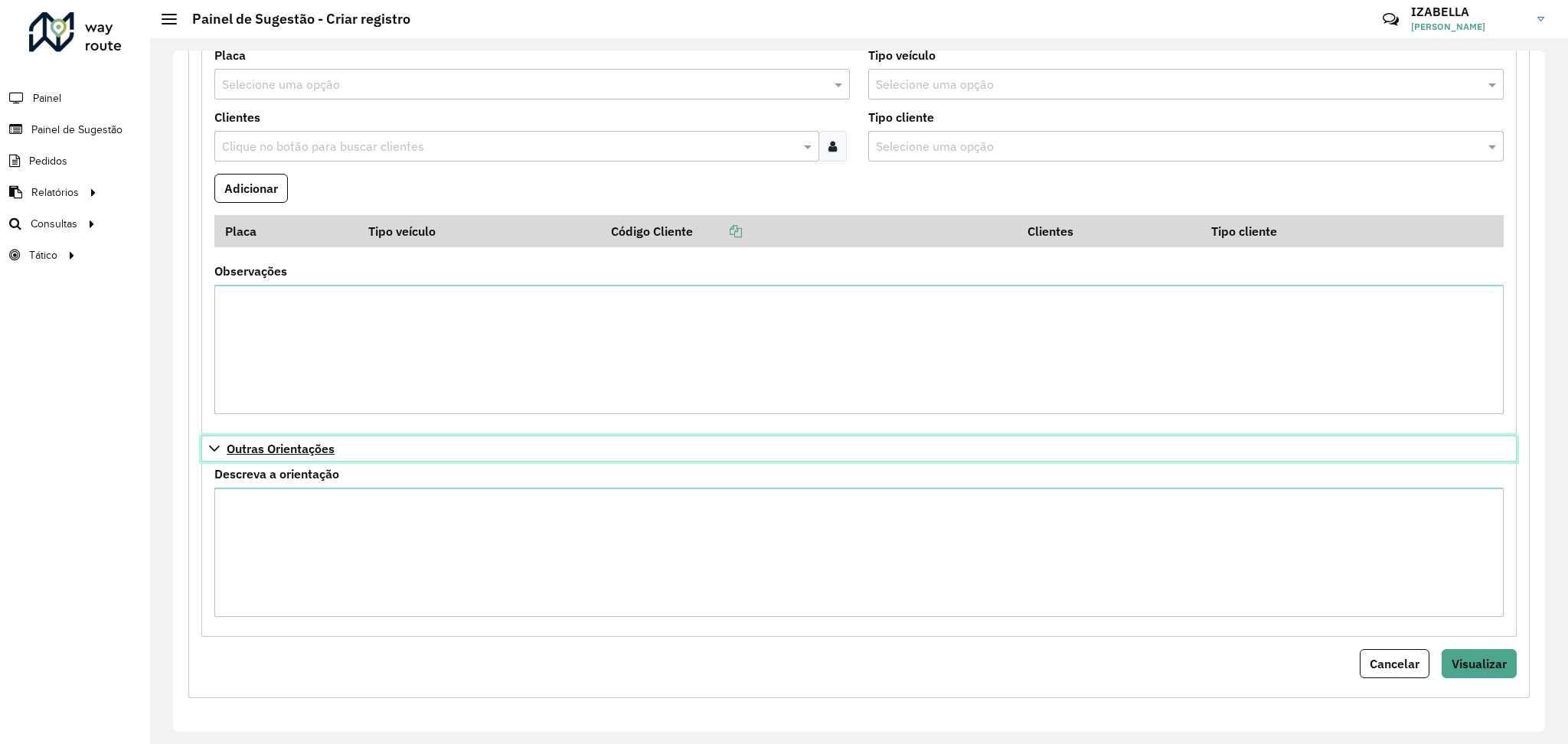
click at [333, 450] on span "Outras Orientações" at bounding box center [280, 448] width 108 height 12
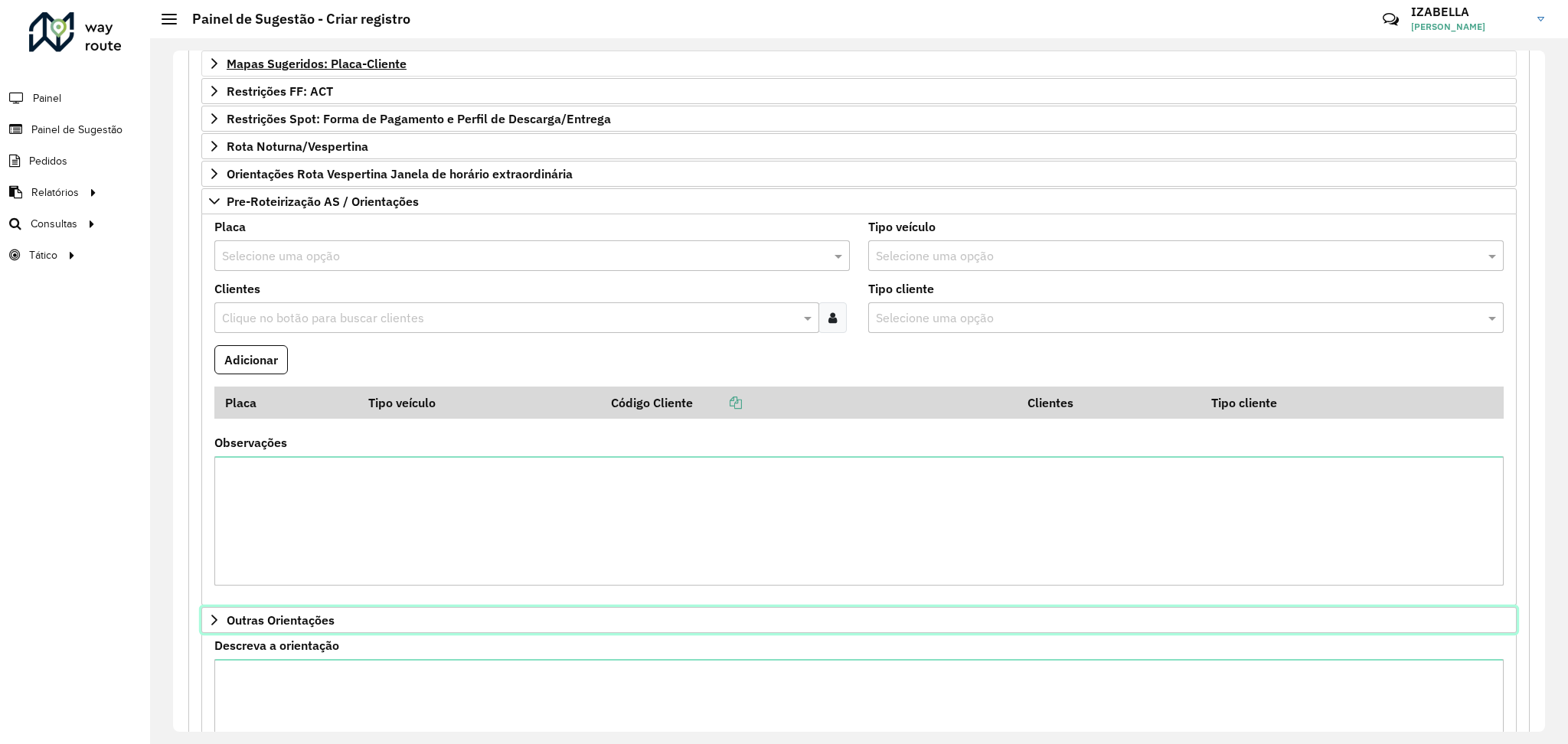
scroll to position [414, 0]
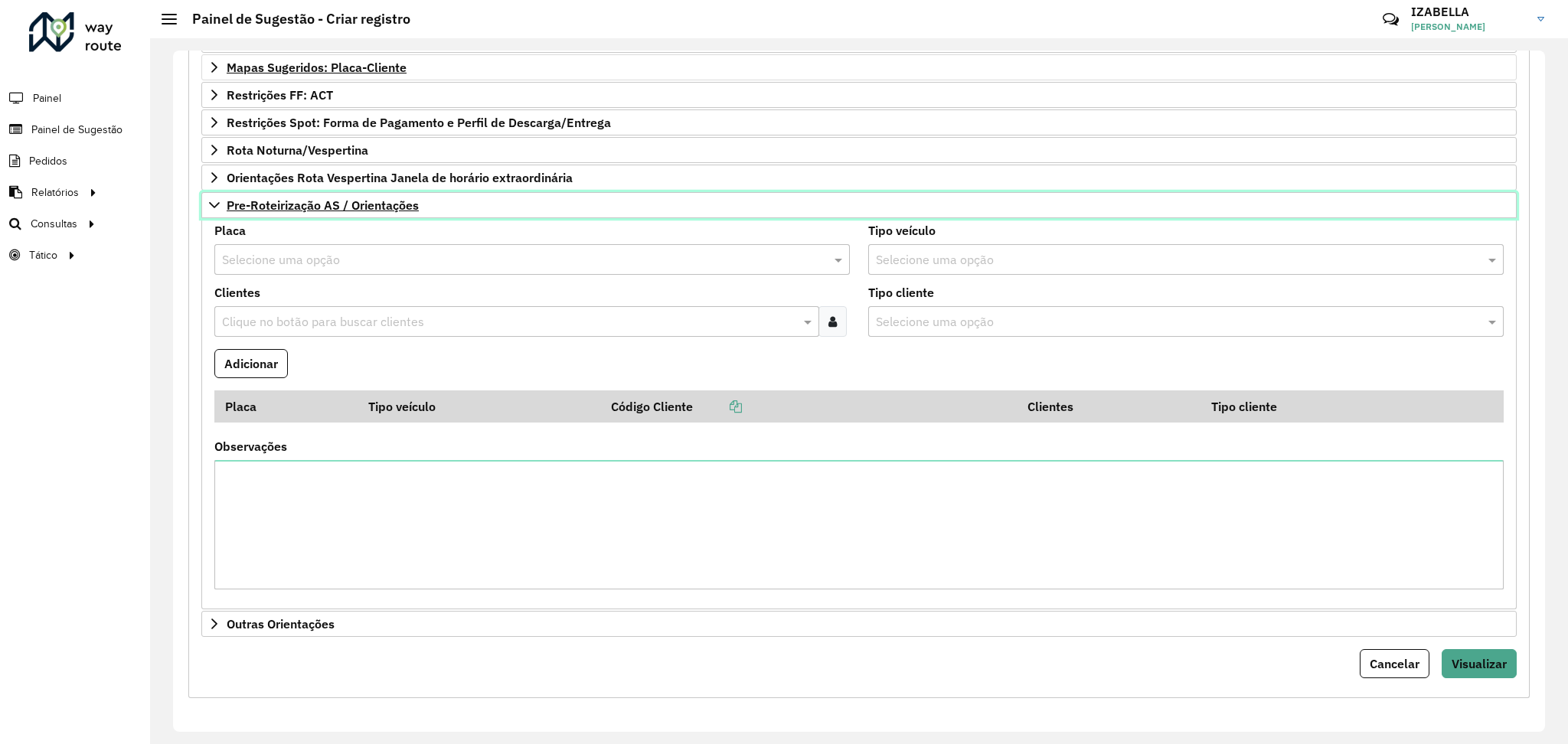
click at [310, 203] on span "Pre-Roteirização AS / Orientações" at bounding box center [323, 205] width 192 height 12
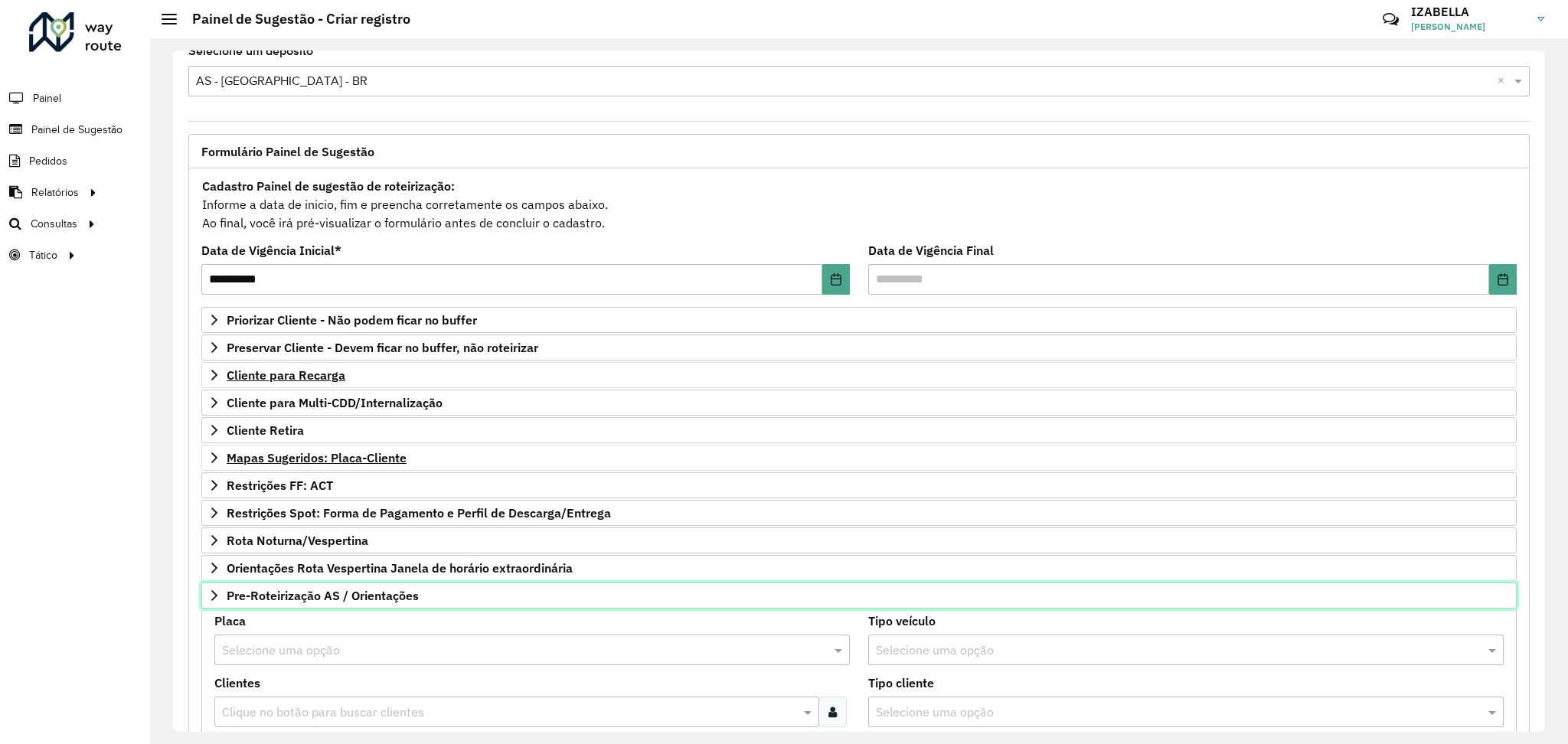
scroll to position [20, 0]
